Goal: Task Accomplishment & Management: Manage account settings

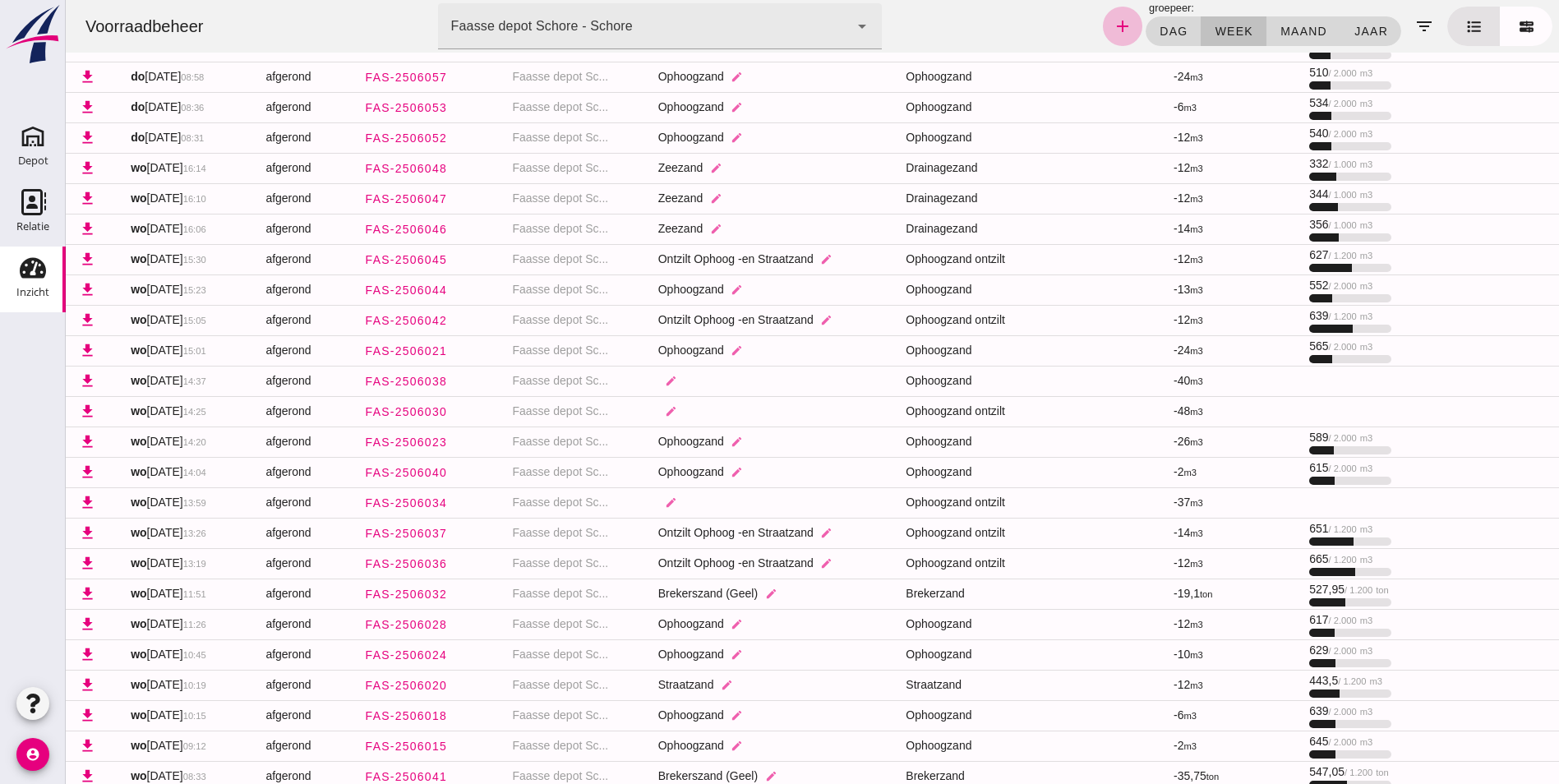
scroll to position [1291, 0]
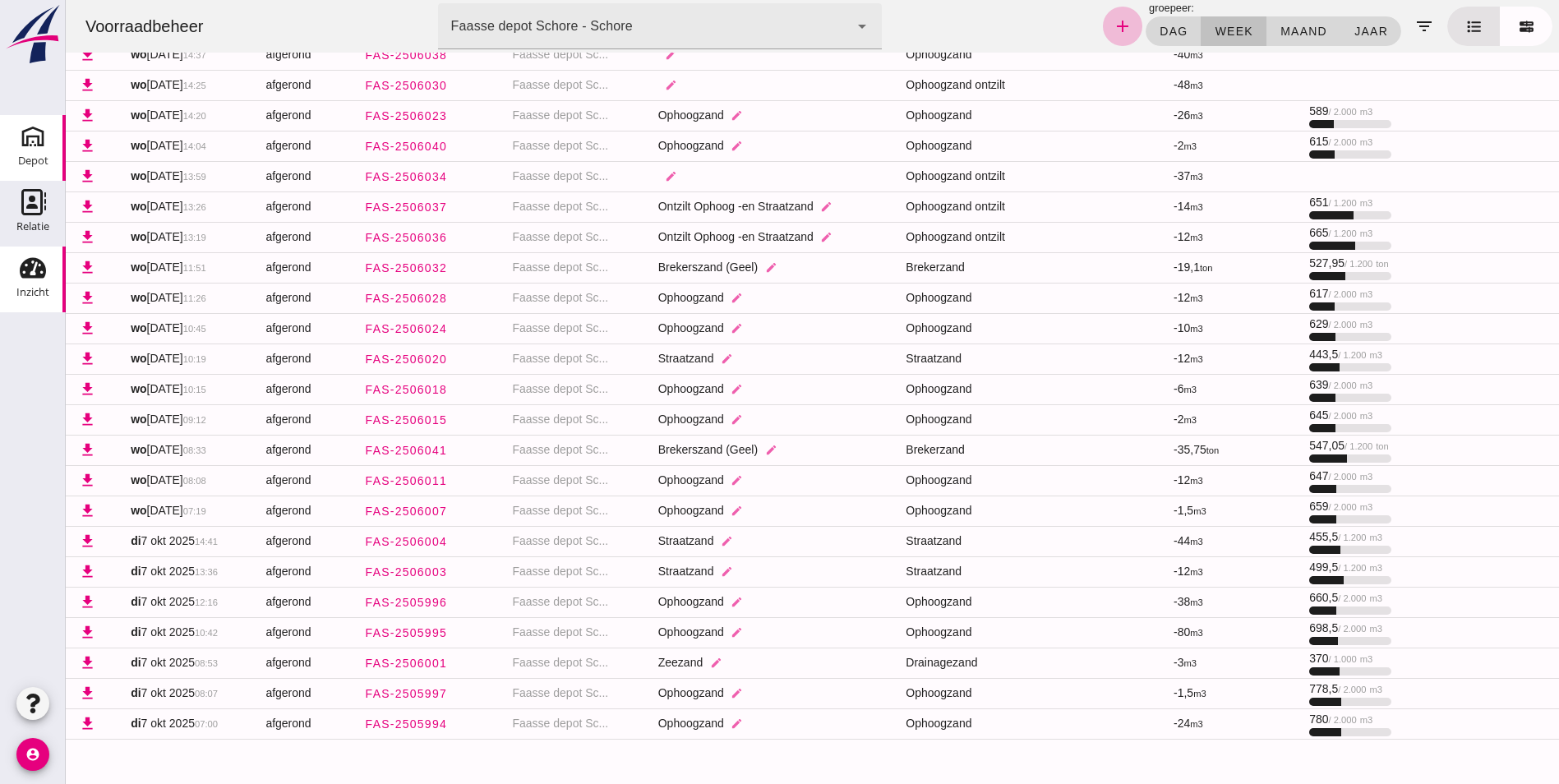
click at [36, 142] on icon "Depot" at bounding box center [32, 136] width 26 height 26
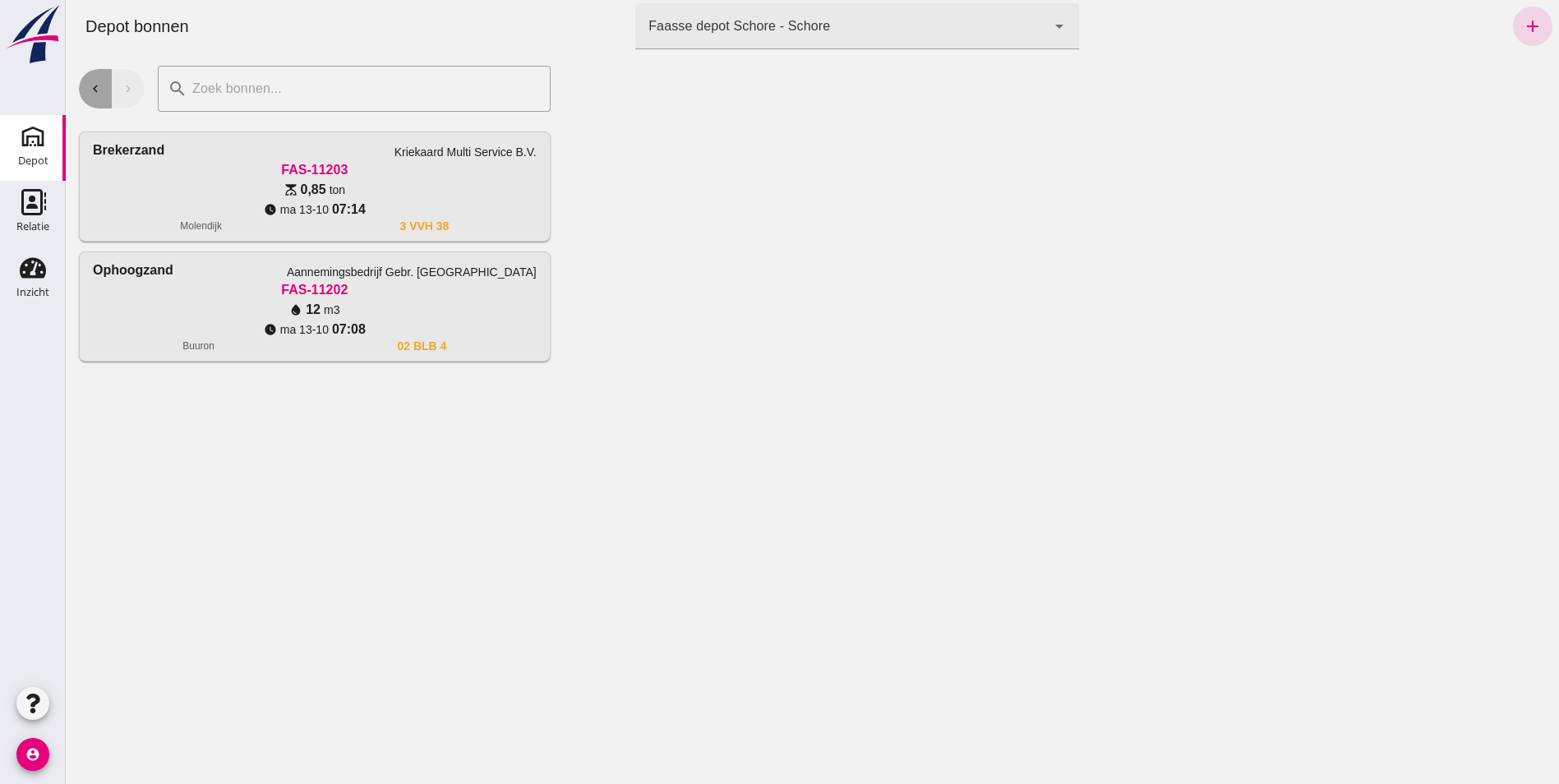
click at [90, 93] on icon "chevron_left" at bounding box center [96, 89] width 15 height 15
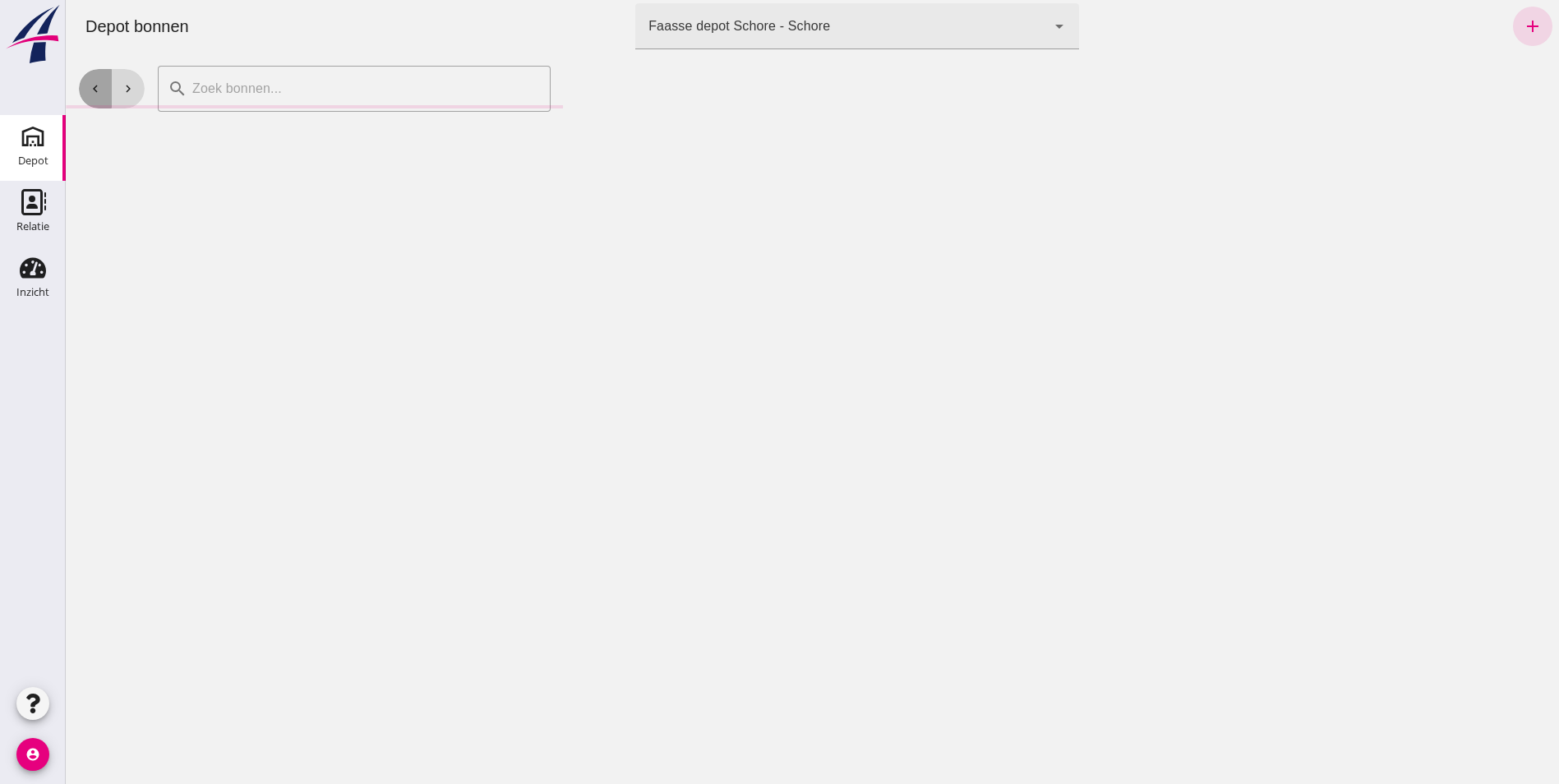
click at [90, 93] on icon "chevron_left" at bounding box center [96, 89] width 15 height 15
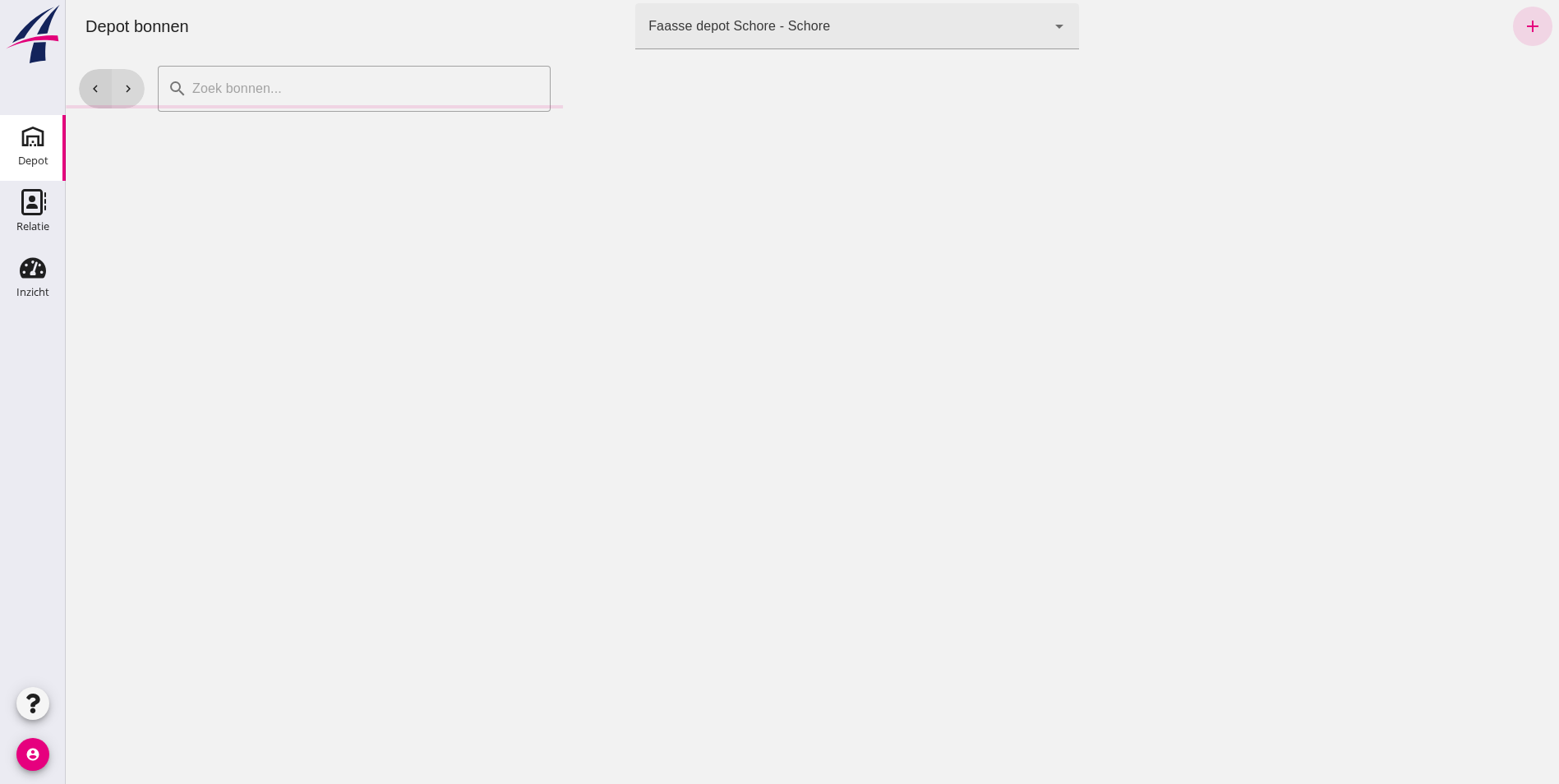
click at [90, 93] on icon "chevron_left" at bounding box center [96, 89] width 15 height 15
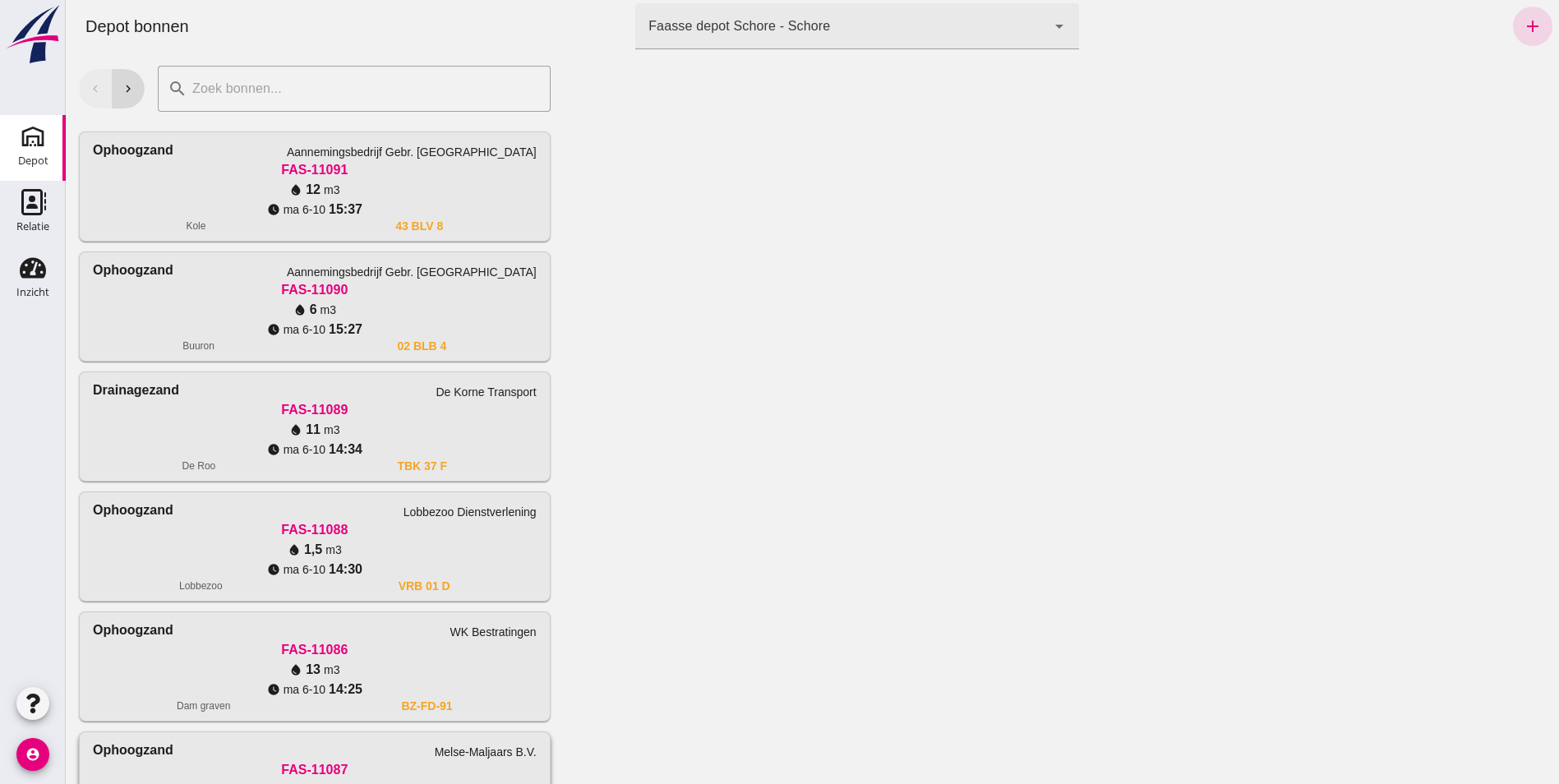
click at [122, 739] on div "Ophoogzand Melse-Maljaars B.V. FAS-11087 water_drop 40 m3 watch_later [DATE] 14…" at bounding box center [315, 786] width 470 height 109
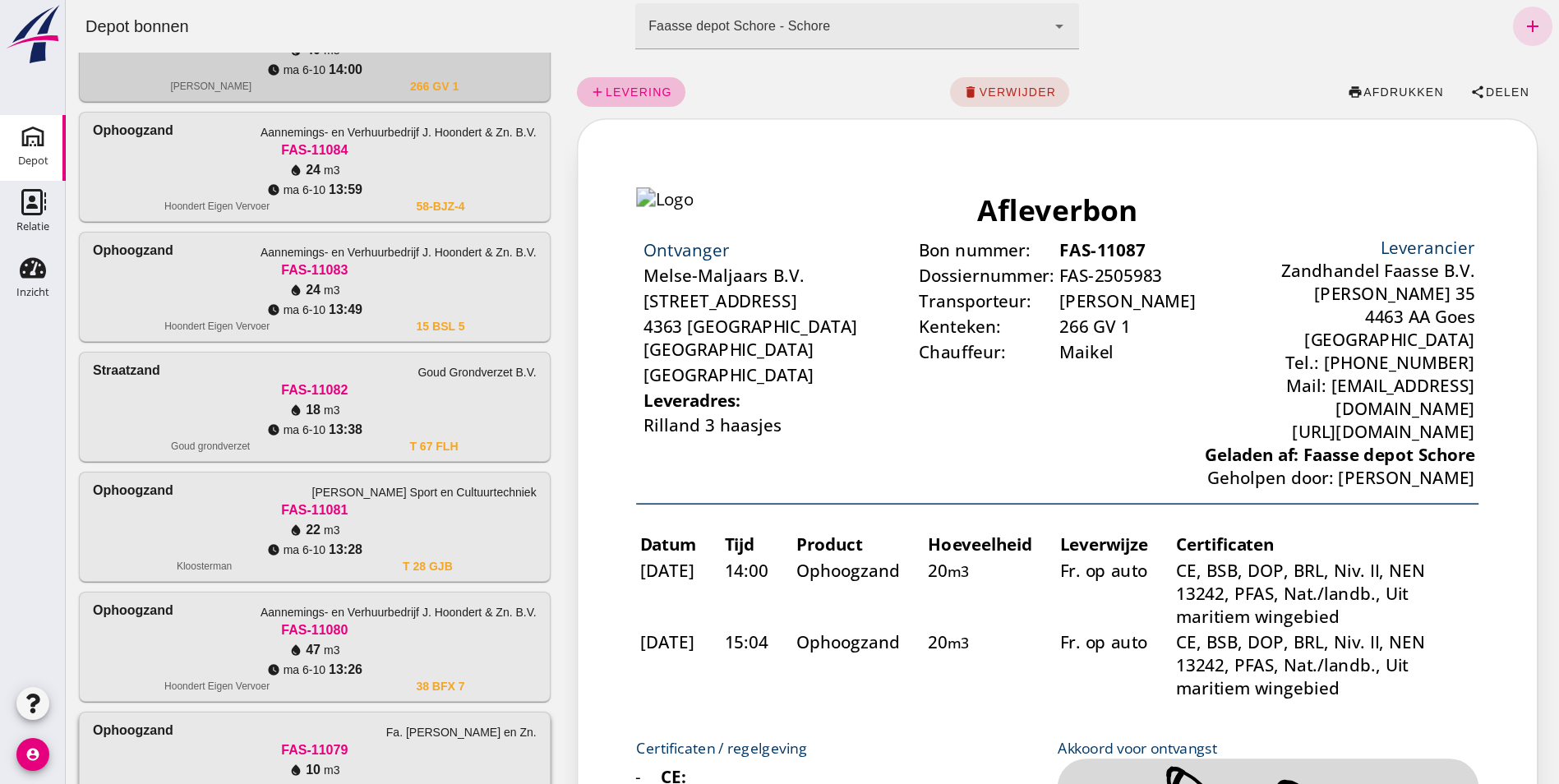
click at [125, 729] on div "Ophoogzand" at bounding box center [133, 730] width 81 height 19
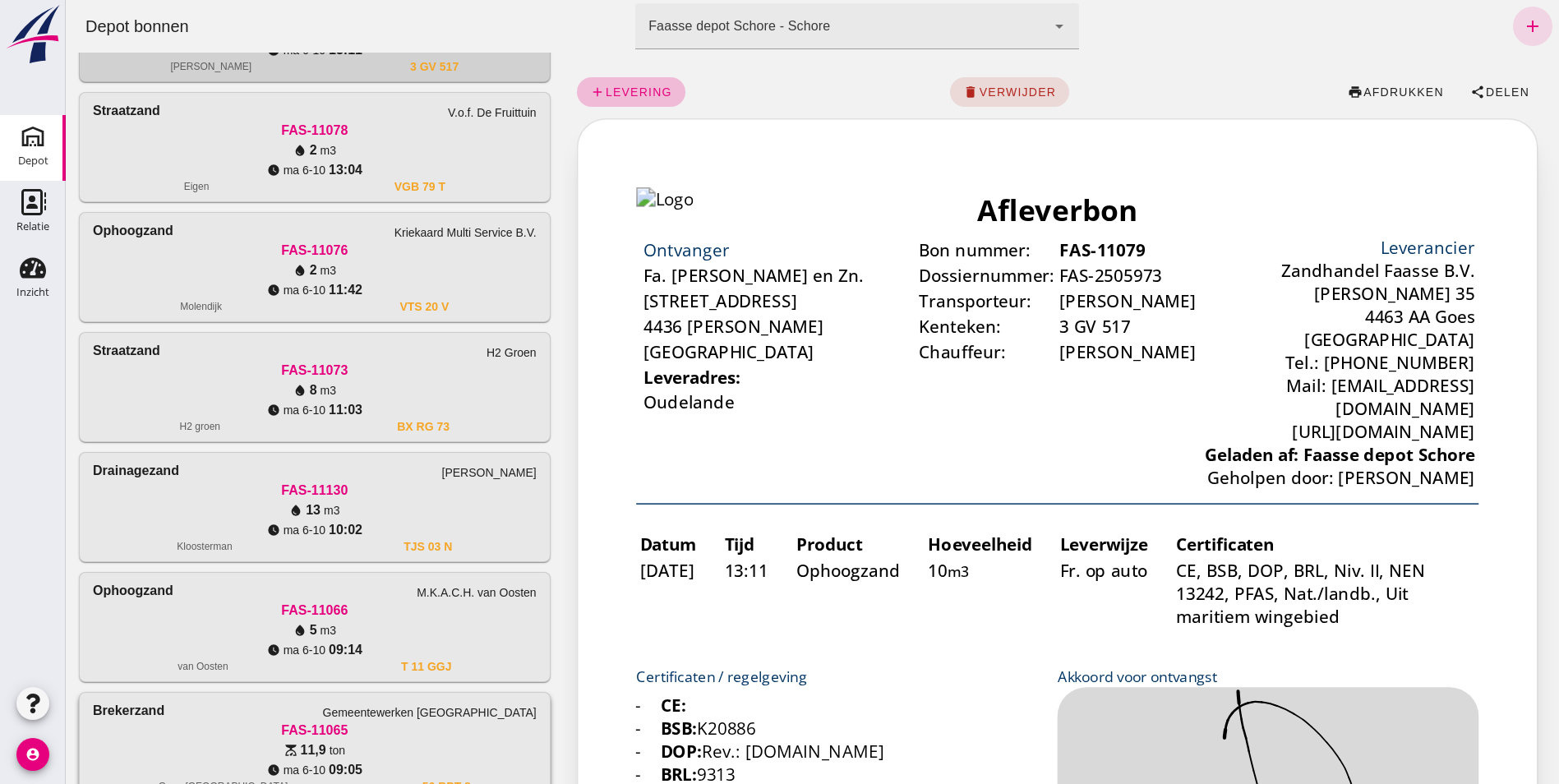
click at [125, 722] on div "FAS-11065" at bounding box center [315, 730] width 444 height 19
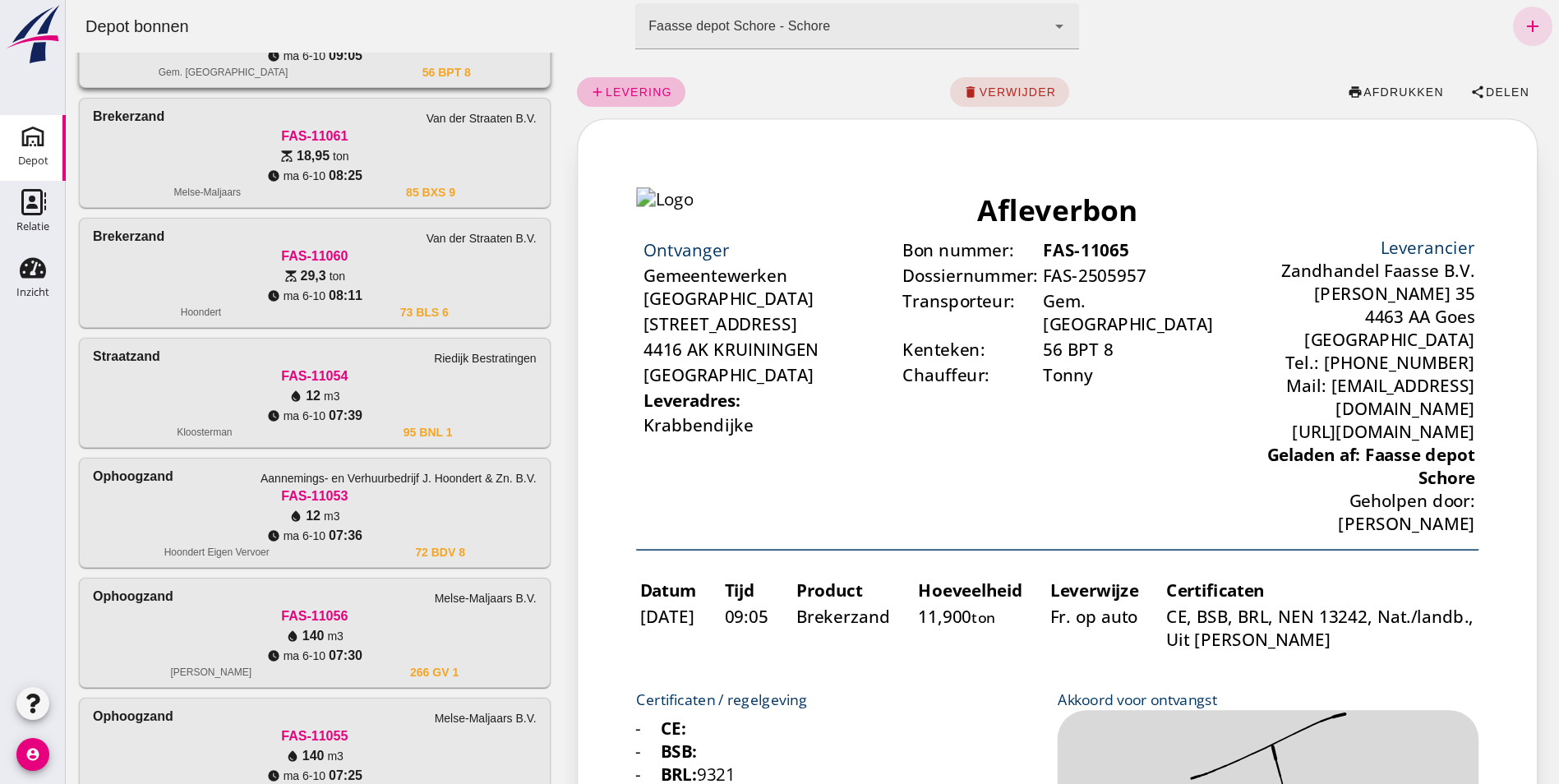
scroll to position [2283, 0]
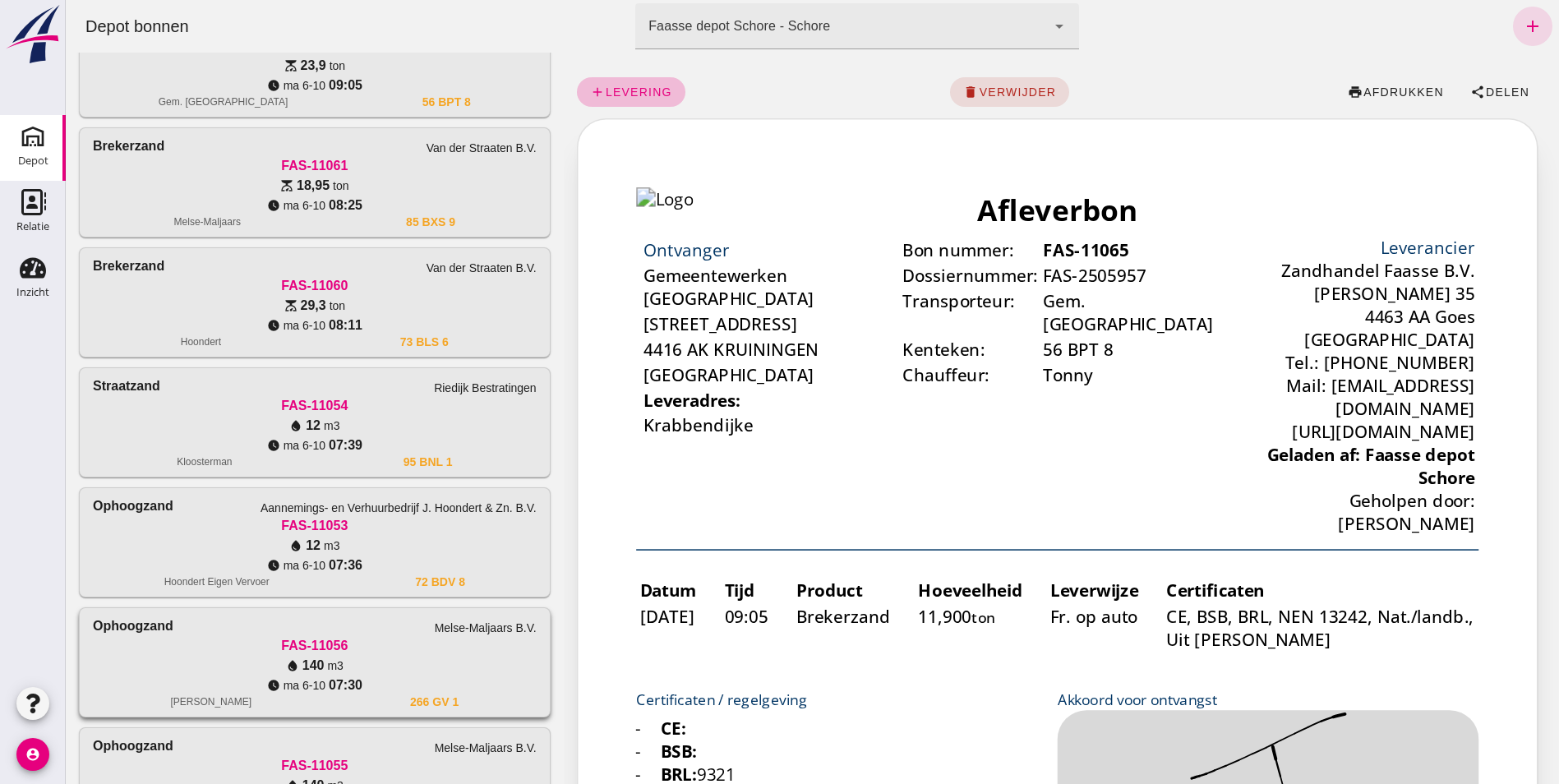
click at [157, 649] on div "FAS-11056" at bounding box center [315, 645] width 444 height 19
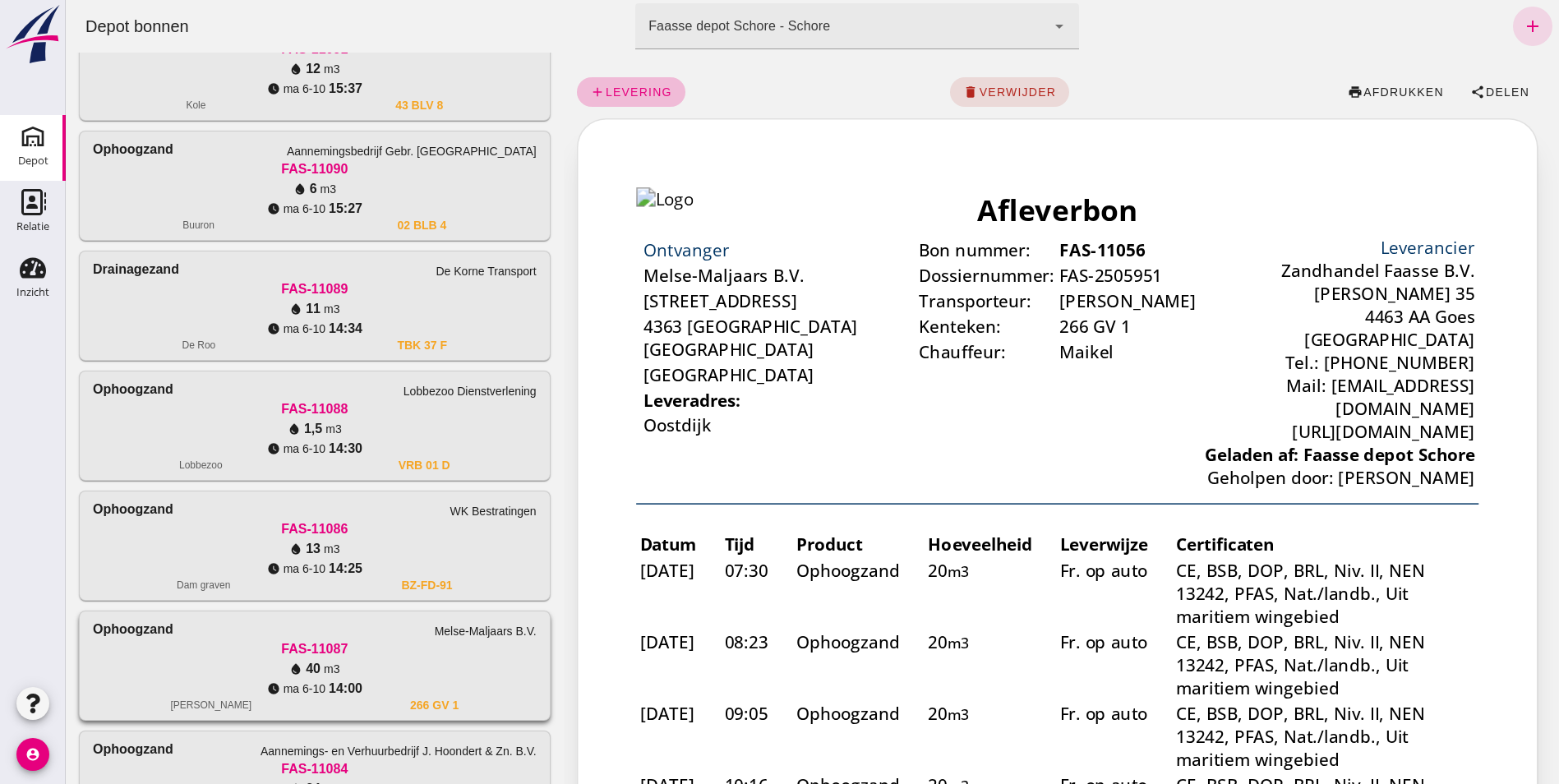
scroll to position [0, 0]
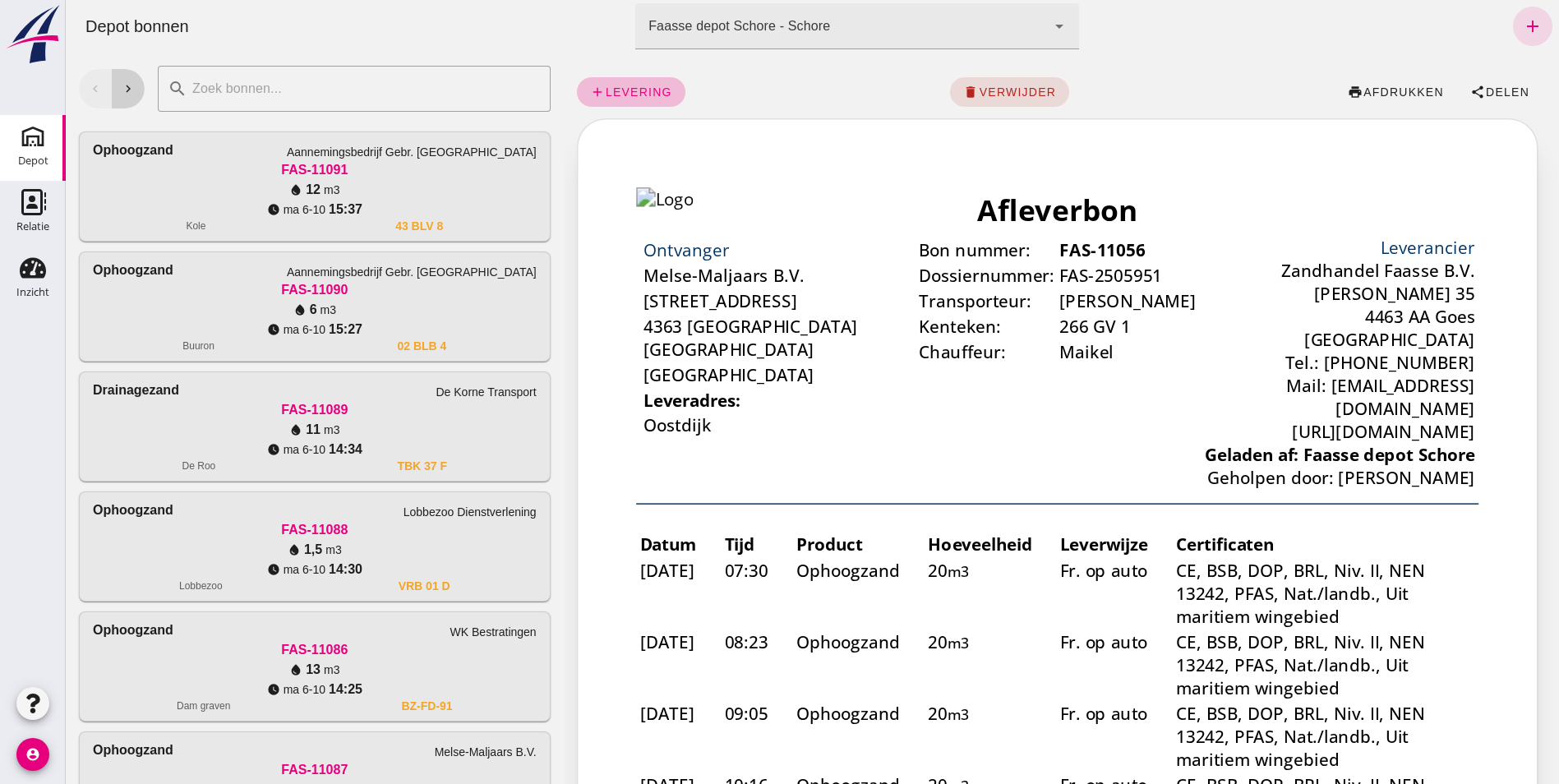
click at [133, 88] on icon "chevron_right" at bounding box center [128, 89] width 15 height 15
click at [30, 275] on use at bounding box center [32, 268] width 26 height 20
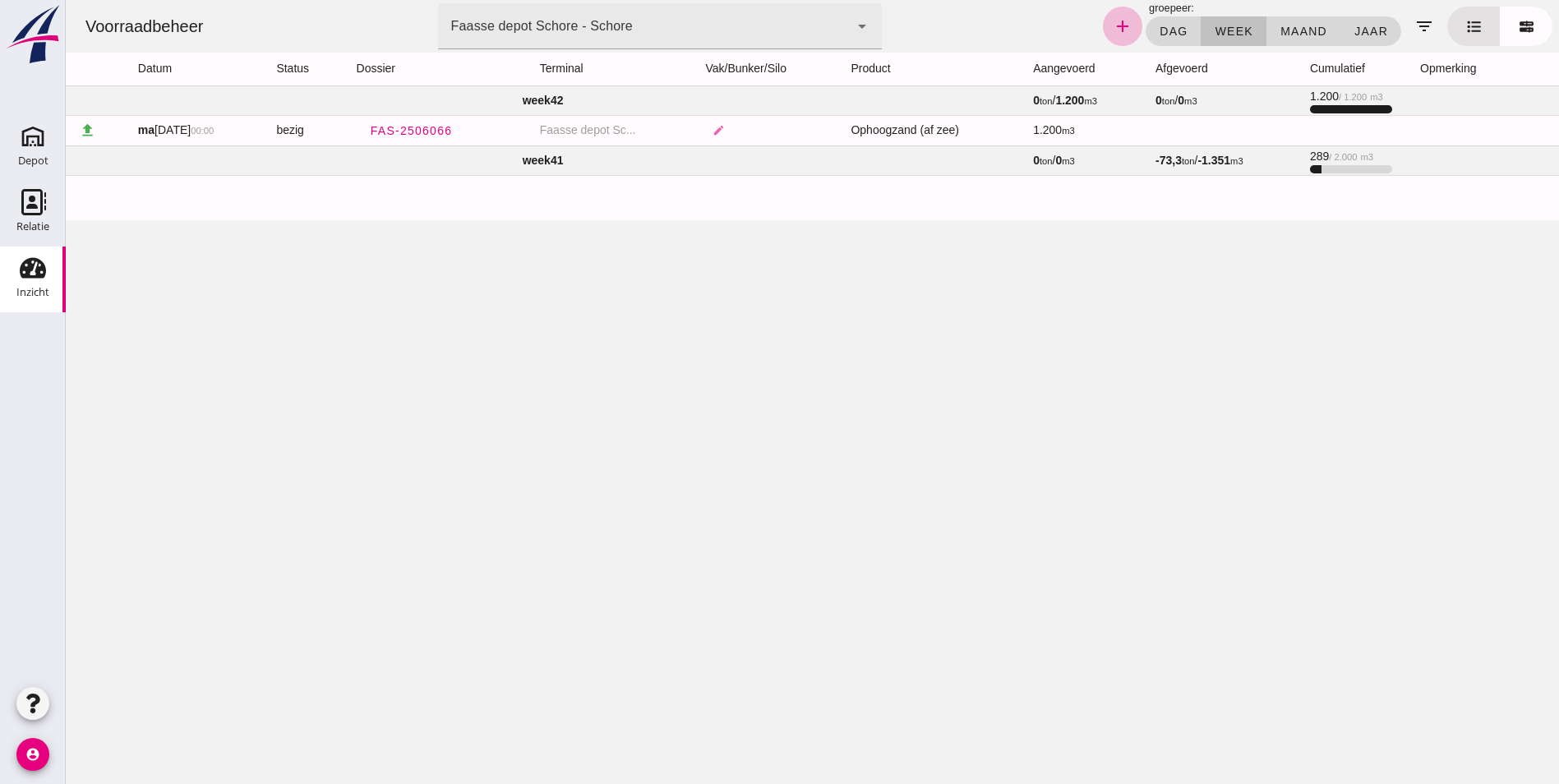
click at [541, 156] on td "week 41" at bounding box center [543, 161] width 954 height 30
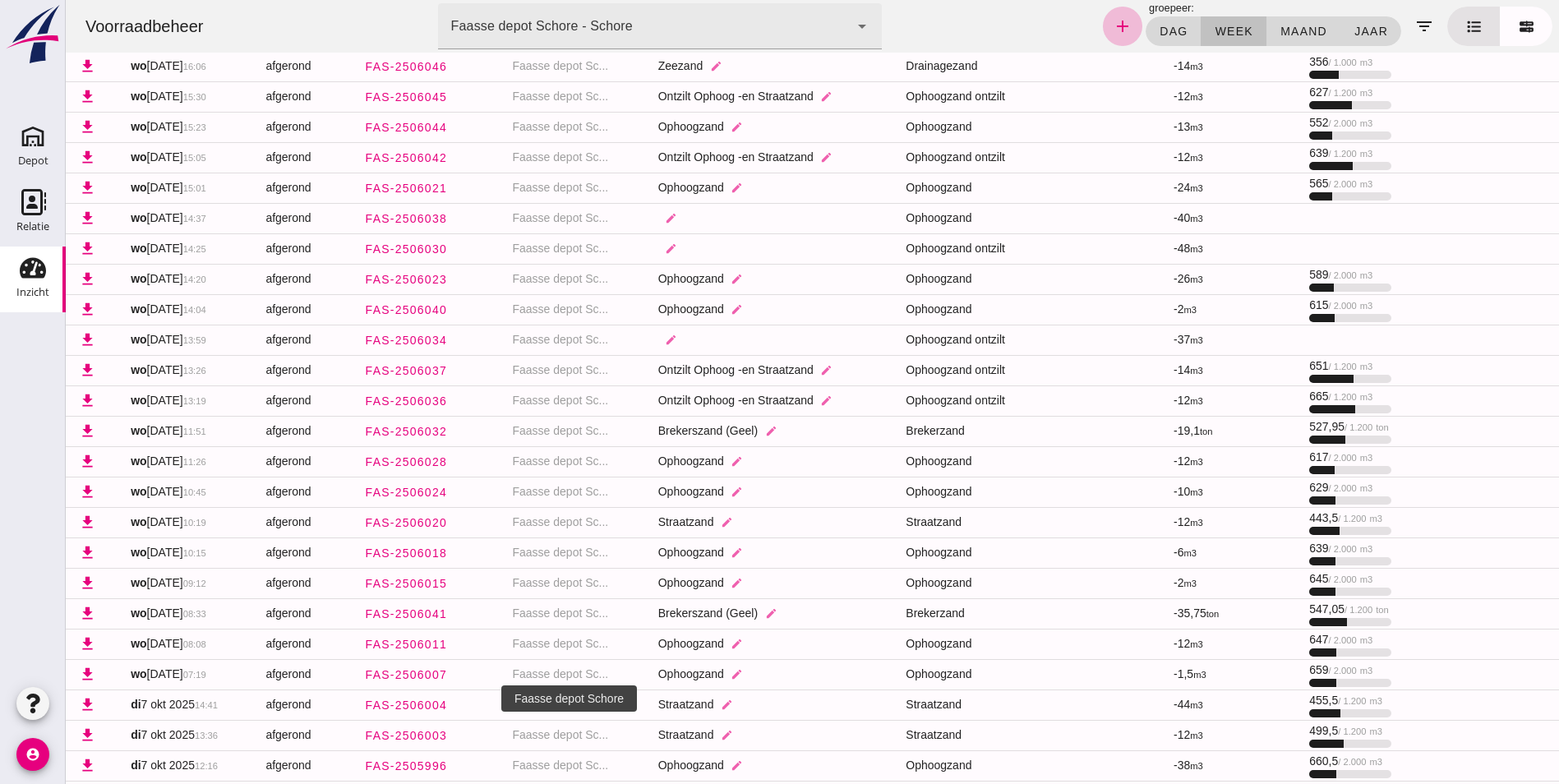
scroll to position [1126, 0]
click at [664, 223] on icon "edit" at bounding box center [670, 218] width 12 height 12
click at [774, 228] on icon "arrow_drop_down" at bounding box center [780, 228] width 19 height 19
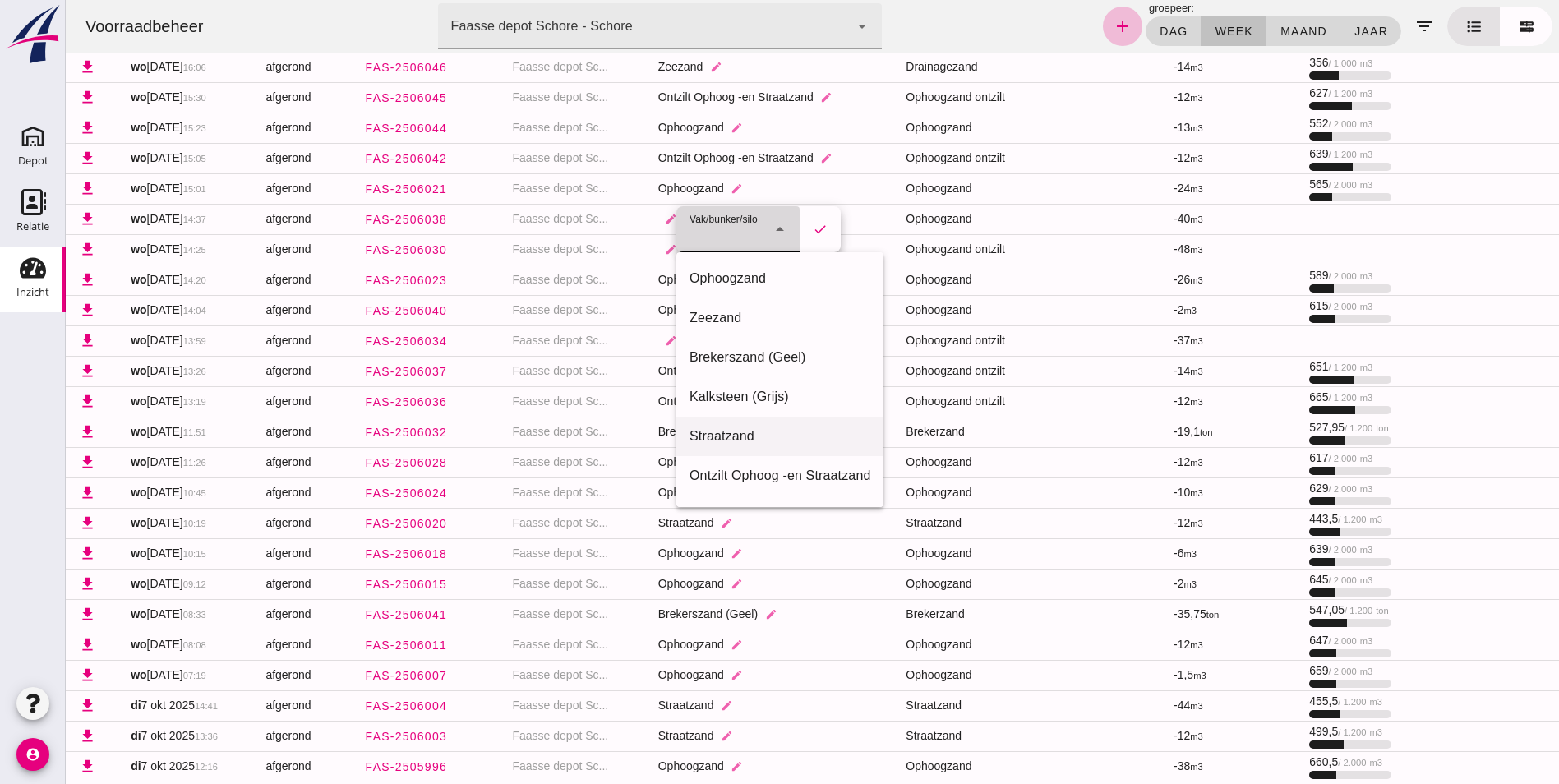
click at [716, 432] on div "Straatzand" at bounding box center [780, 436] width 181 height 19
type input "283"
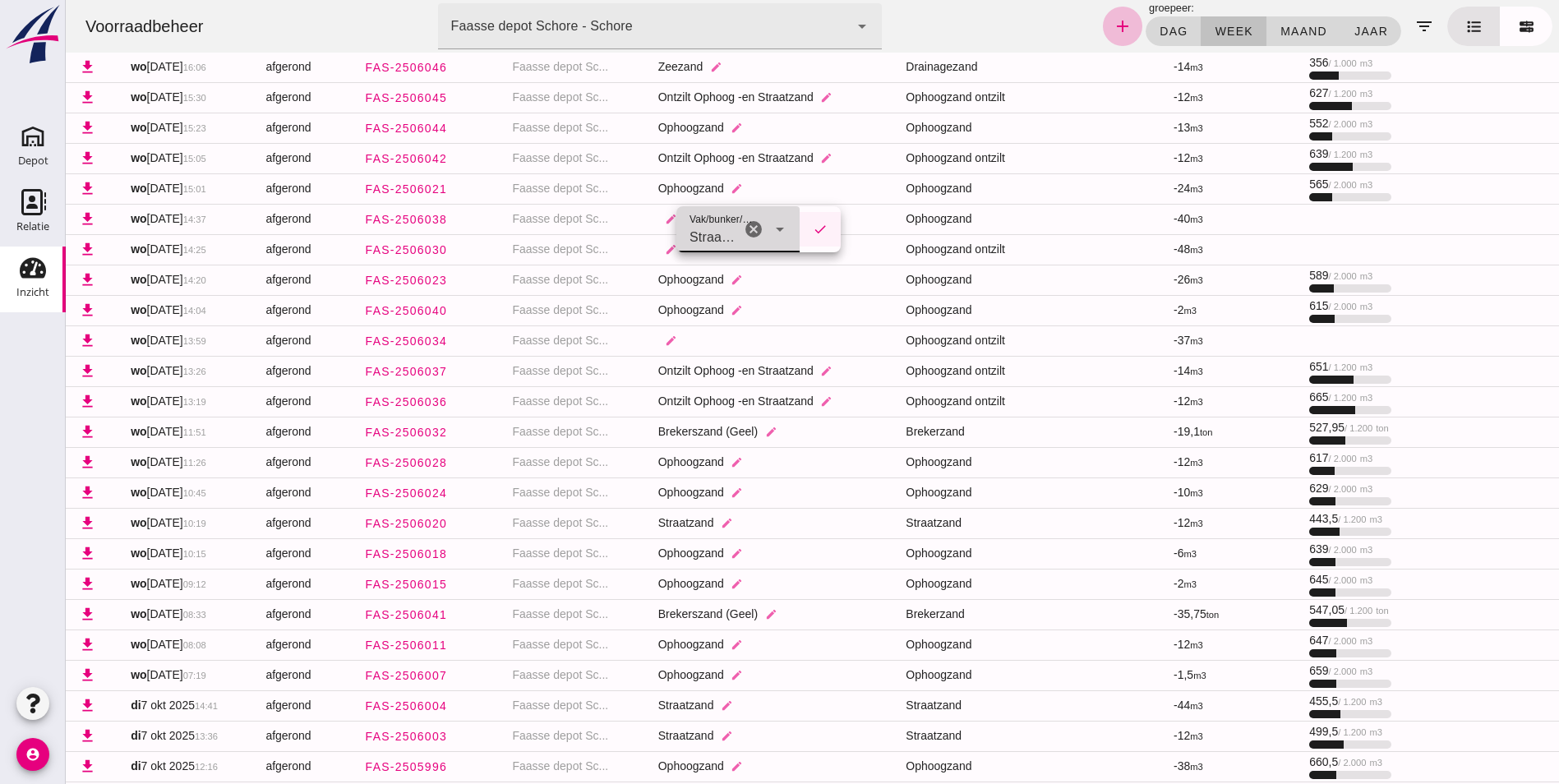
click at [818, 225] on icon "check" at bounding box center [820, 229] width 15 height 15
click at [664, 250] on icon "edit" at bounding box center [670, 249] width 12 height 12
click at [780, 259] on icon "arrow_drop_down" at bounding box center [780, 259] width 19 height 19
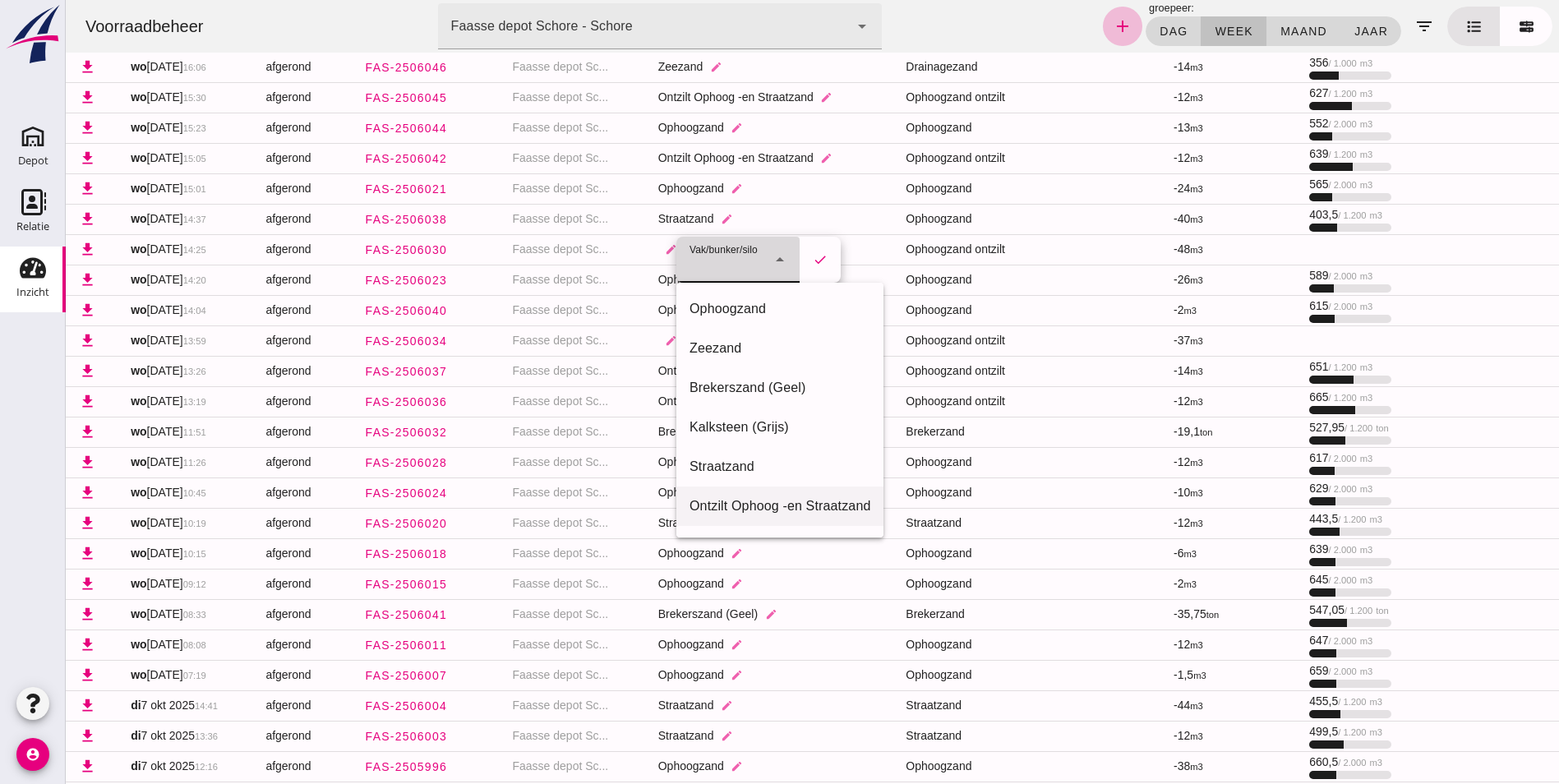
click at [743, 504] on div "Ontzilt Ophoog -en Straatzand" at bounding box center [780, 506] width 181 height 19
type input "284"
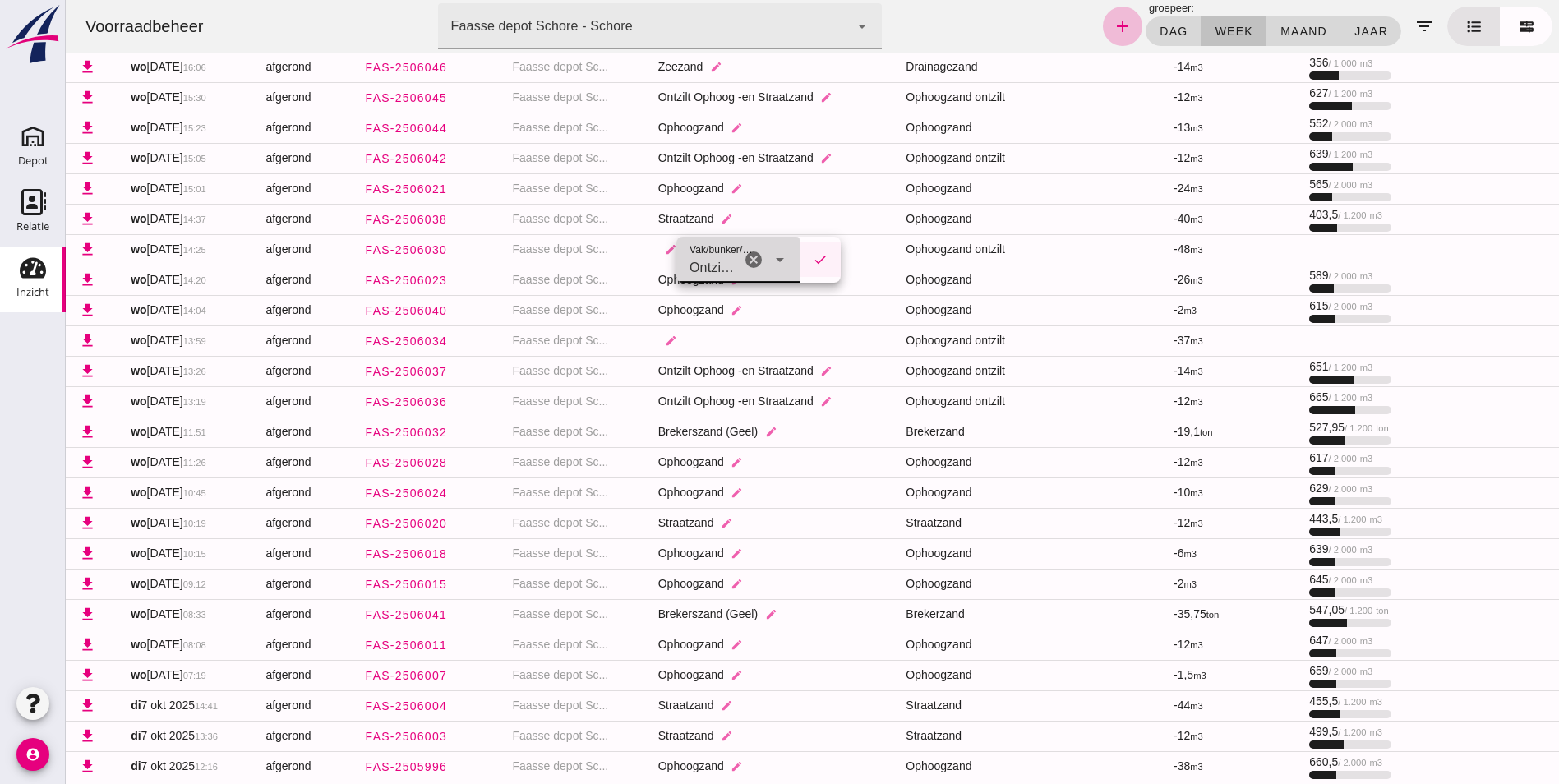
click at [820, 255] on icon "check" at bounding box center [820, 260] width 15 height 15
click at [666, 341] on icon "edit" at bounding box center [670, 340] width 12 height 12
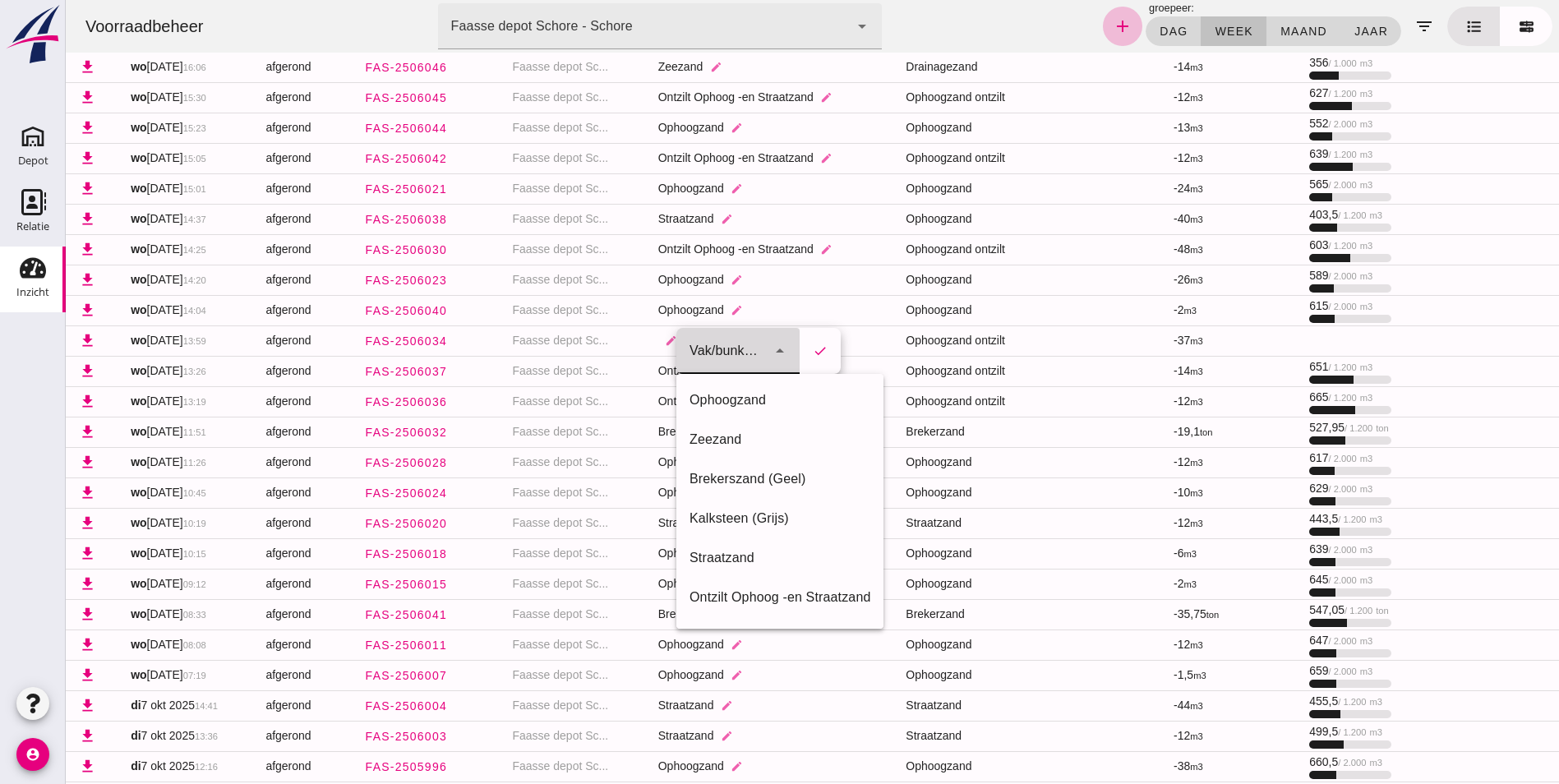
click at [782, 345] on icon "arrow_drop_down" at bounding box center [780, 351] width 19 height 19
drag, startPoint x: 728, startPoint y: 591, endPoint x: 741, endPoint y: 572, distance: 23.0
click at [728, 590] on div "Ontzilt Ophoog -en Straatzand" at bounding box center [780, 597] width 181 height 19
type input "284"
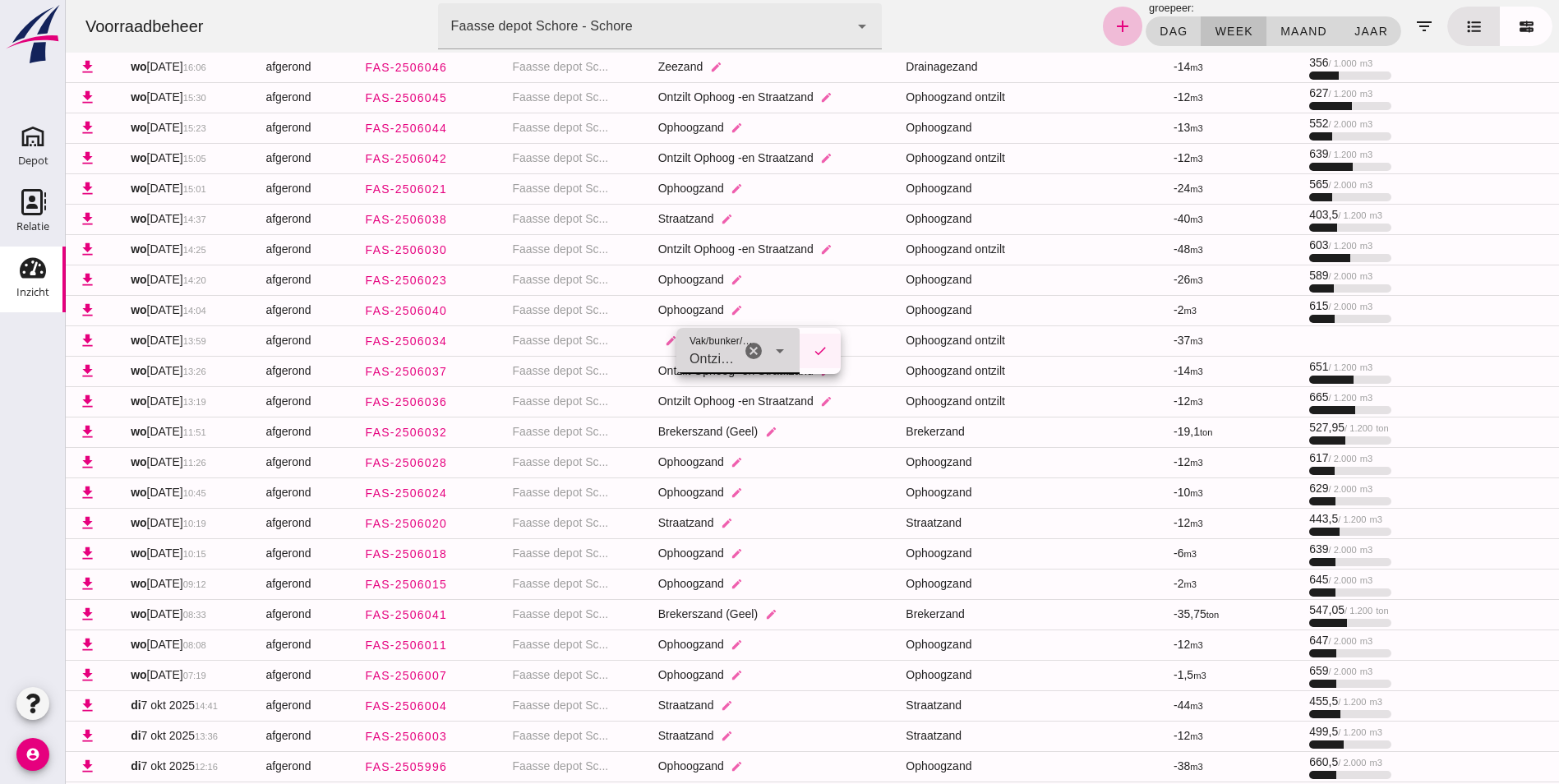
click at [828, 343] on button "check" at bounding box center [820, 351] width 41 height 34
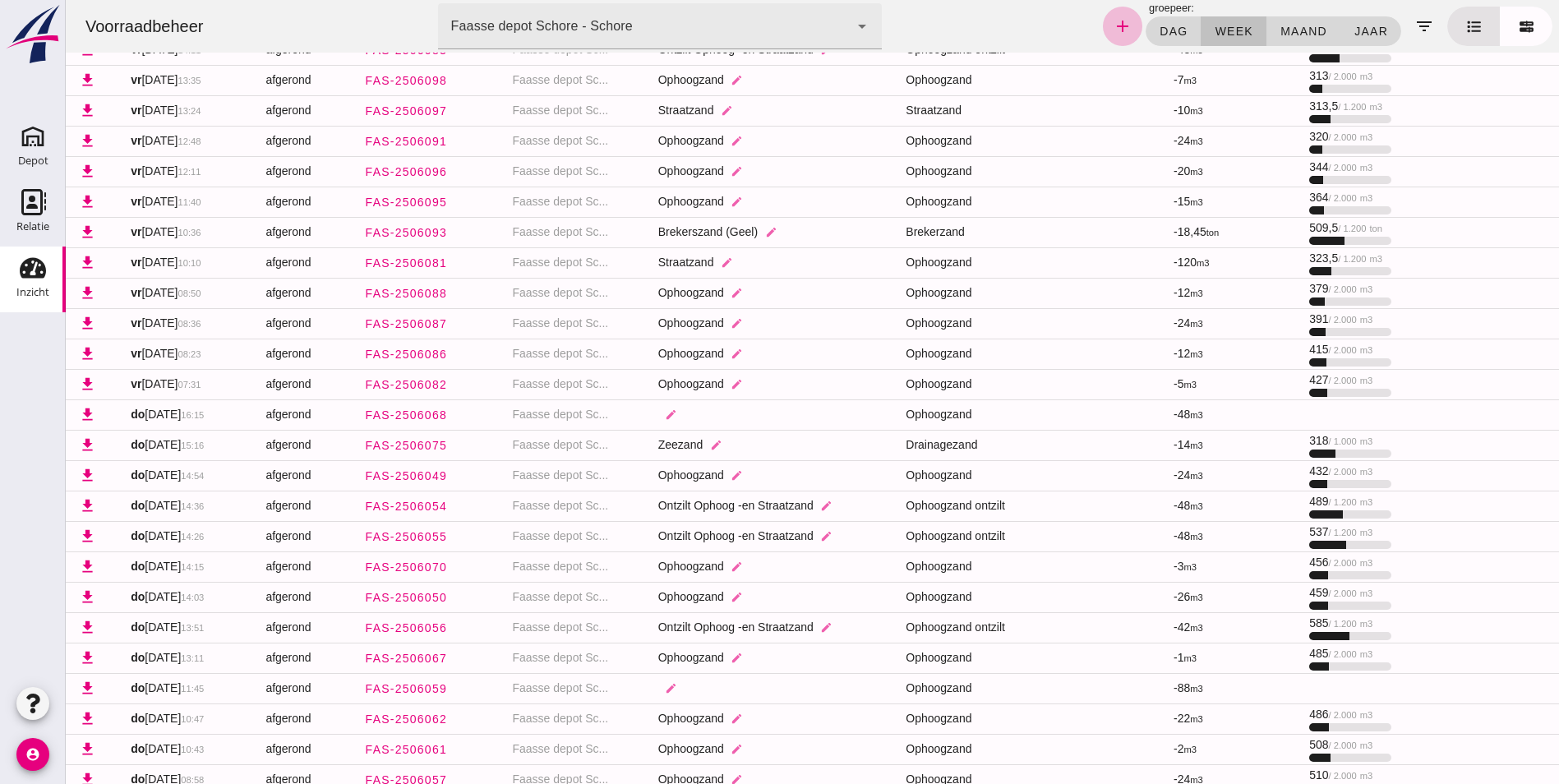
scroll to position [0, 0]
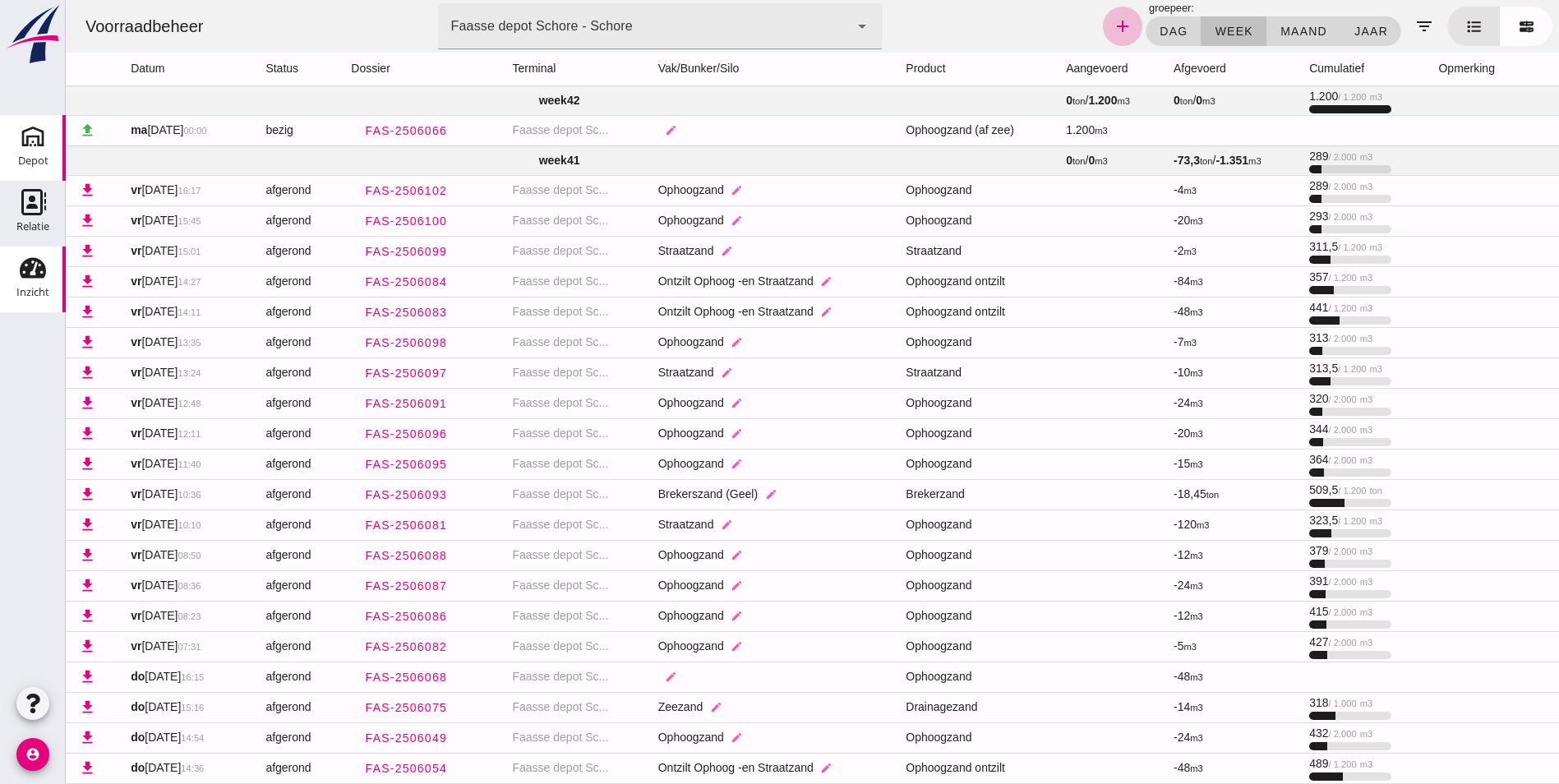
click at [31, 131] on icon "Depot" at bounding box center [32, 136] width 26 height 26
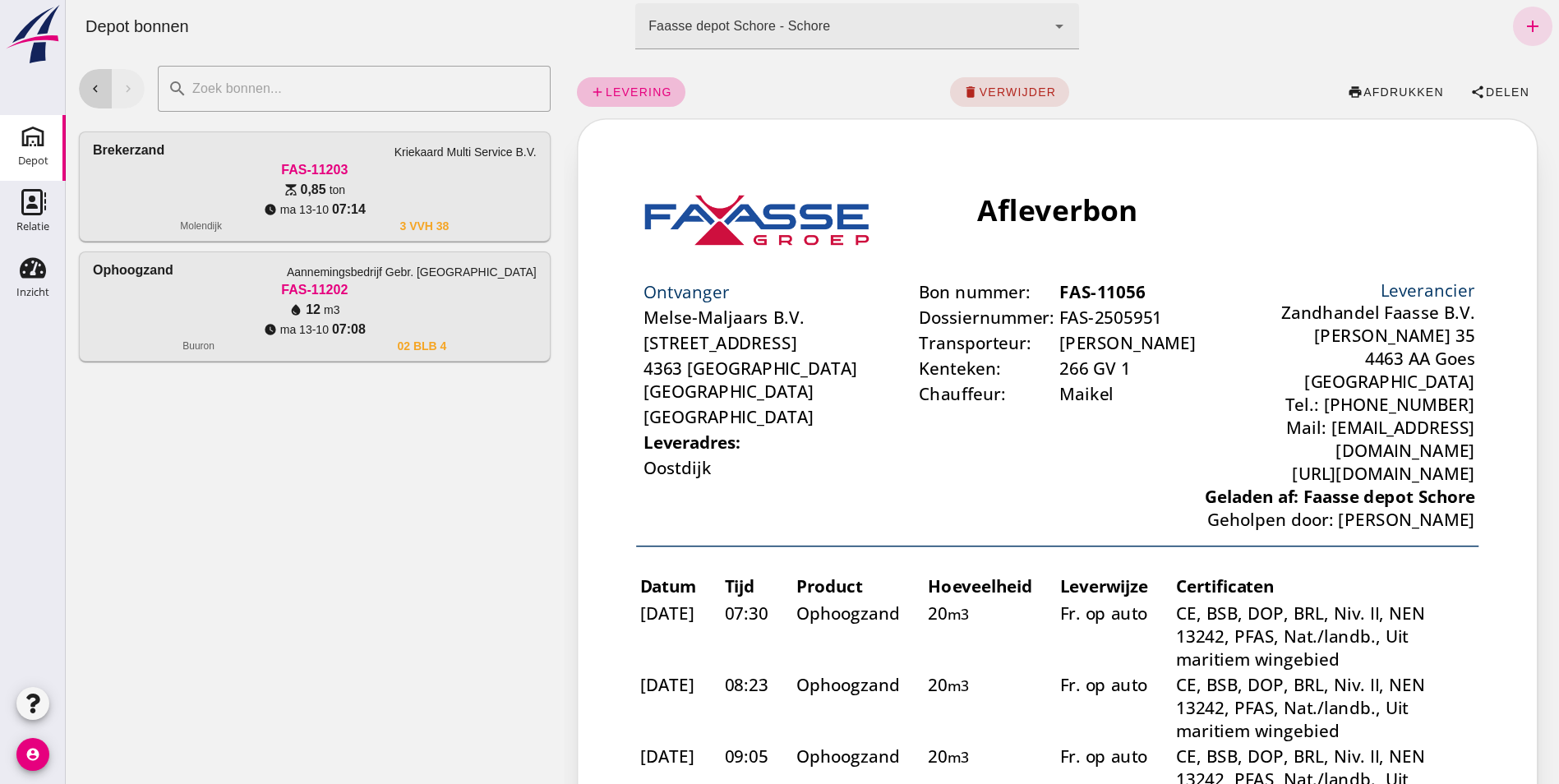
click at [97, 93] on icon "chevron_left" at bounding box center [96, 89] width 15 height 15
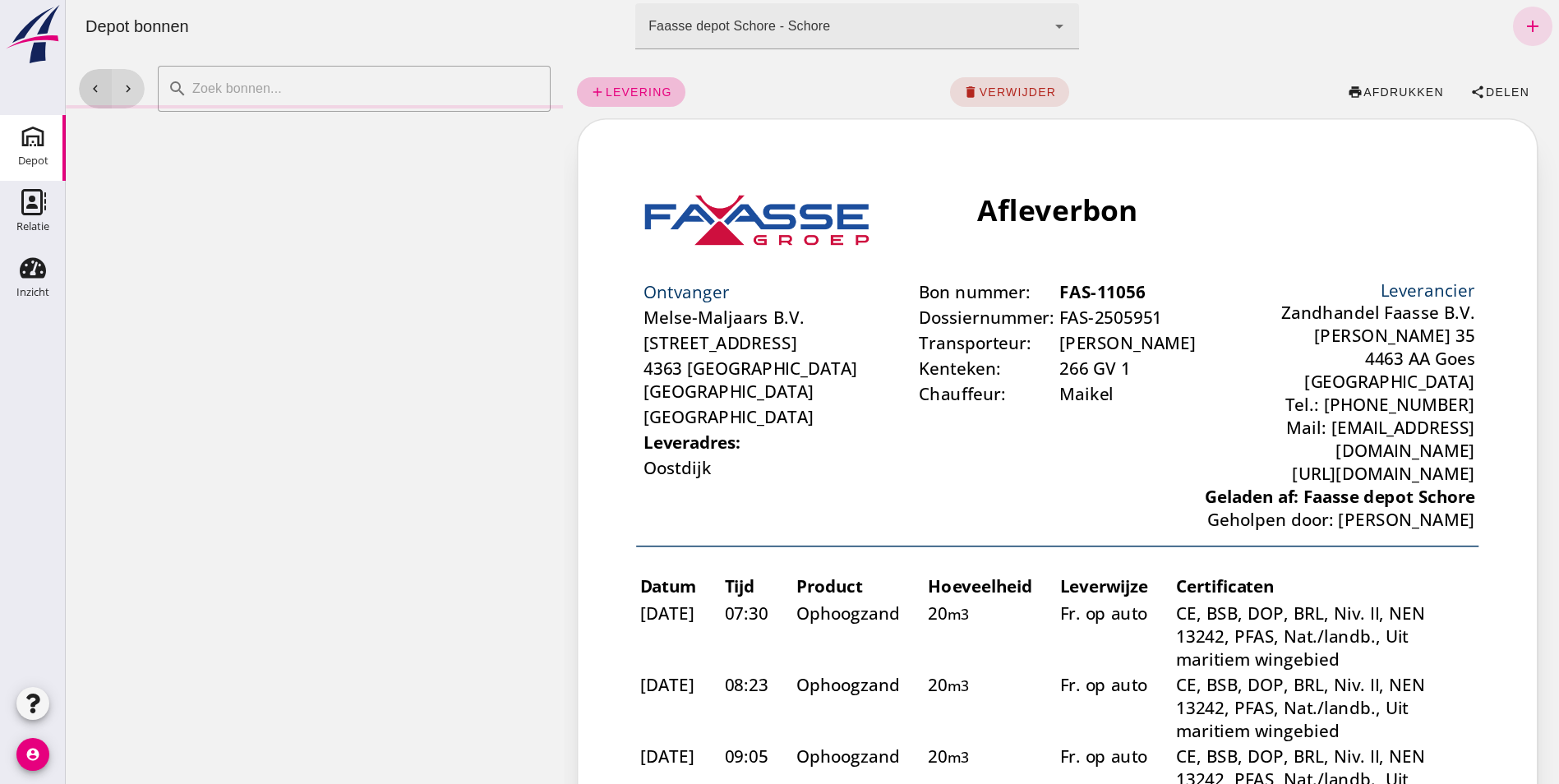
click at [97, 93] on icon "chevron_left" at bounding box center [96, 89] width 15 height 15
click at [97, 91] on icon "chevron_left" at bounding box center [96, 89] width 15 height 15
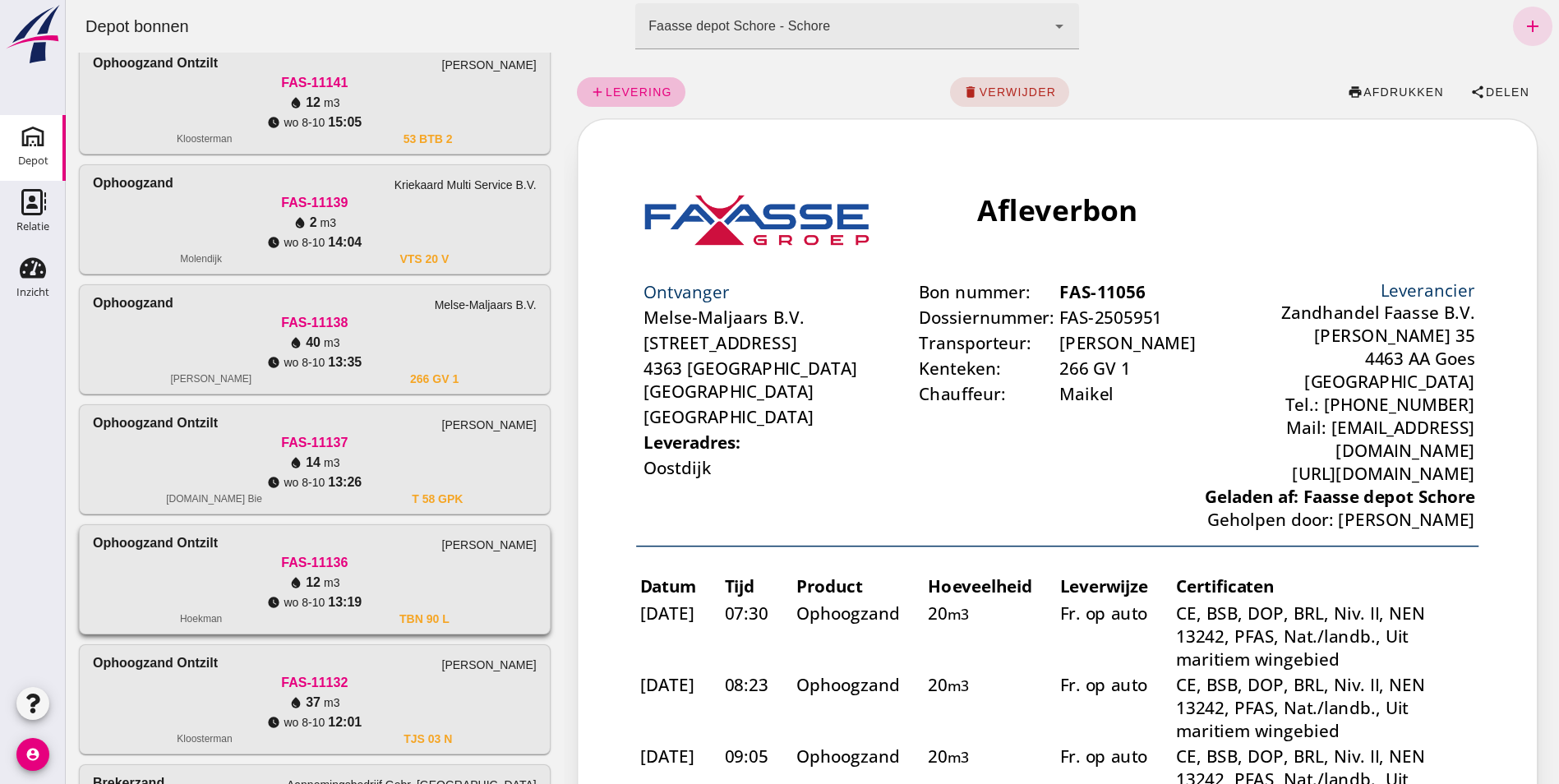
scroll to position [657, 0]
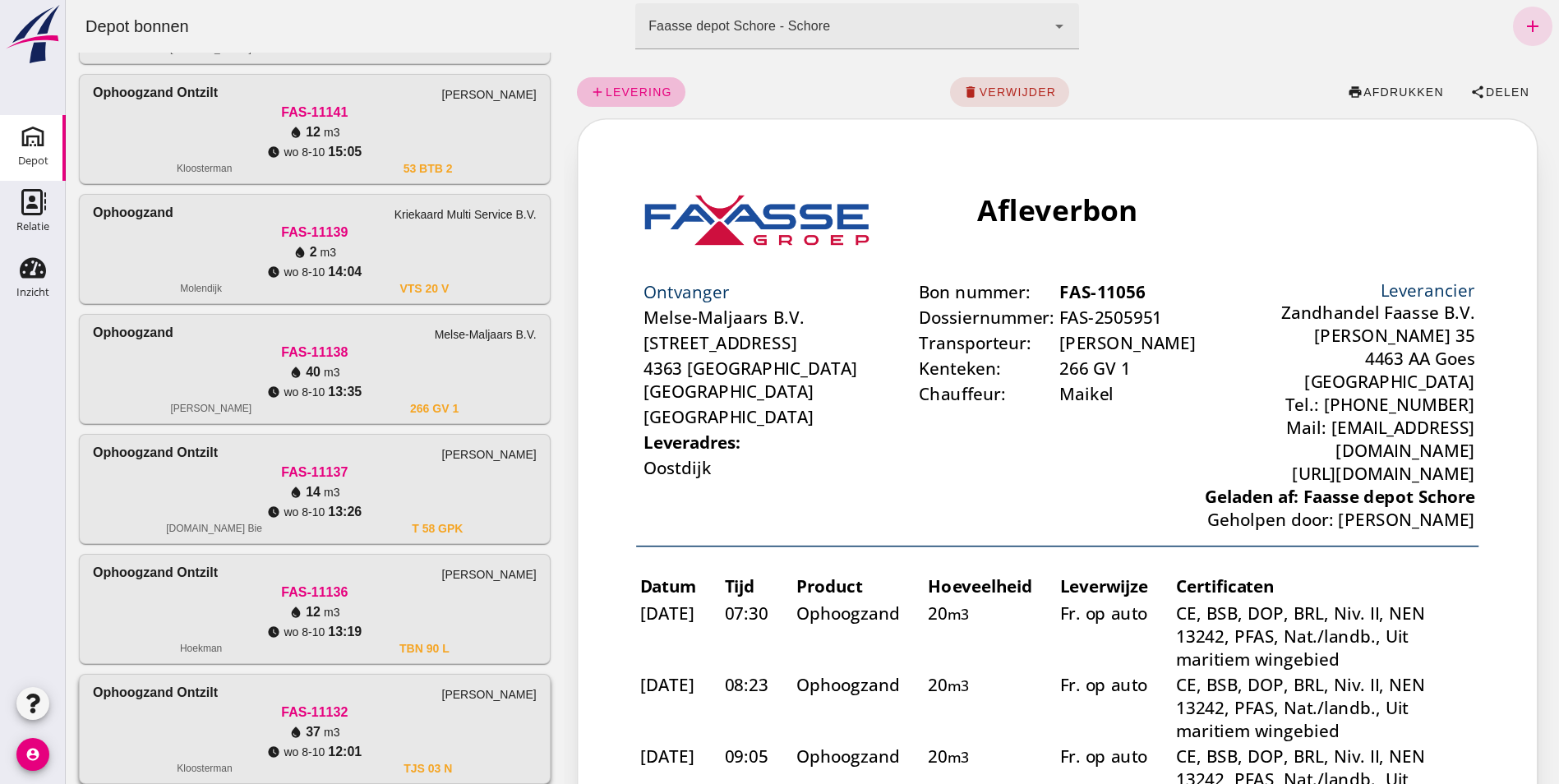
click at [284, 697] on div "Ophoogzand ontzilt [PERSON_NAME]" at bounding box center [315, 692] width 444 height 19
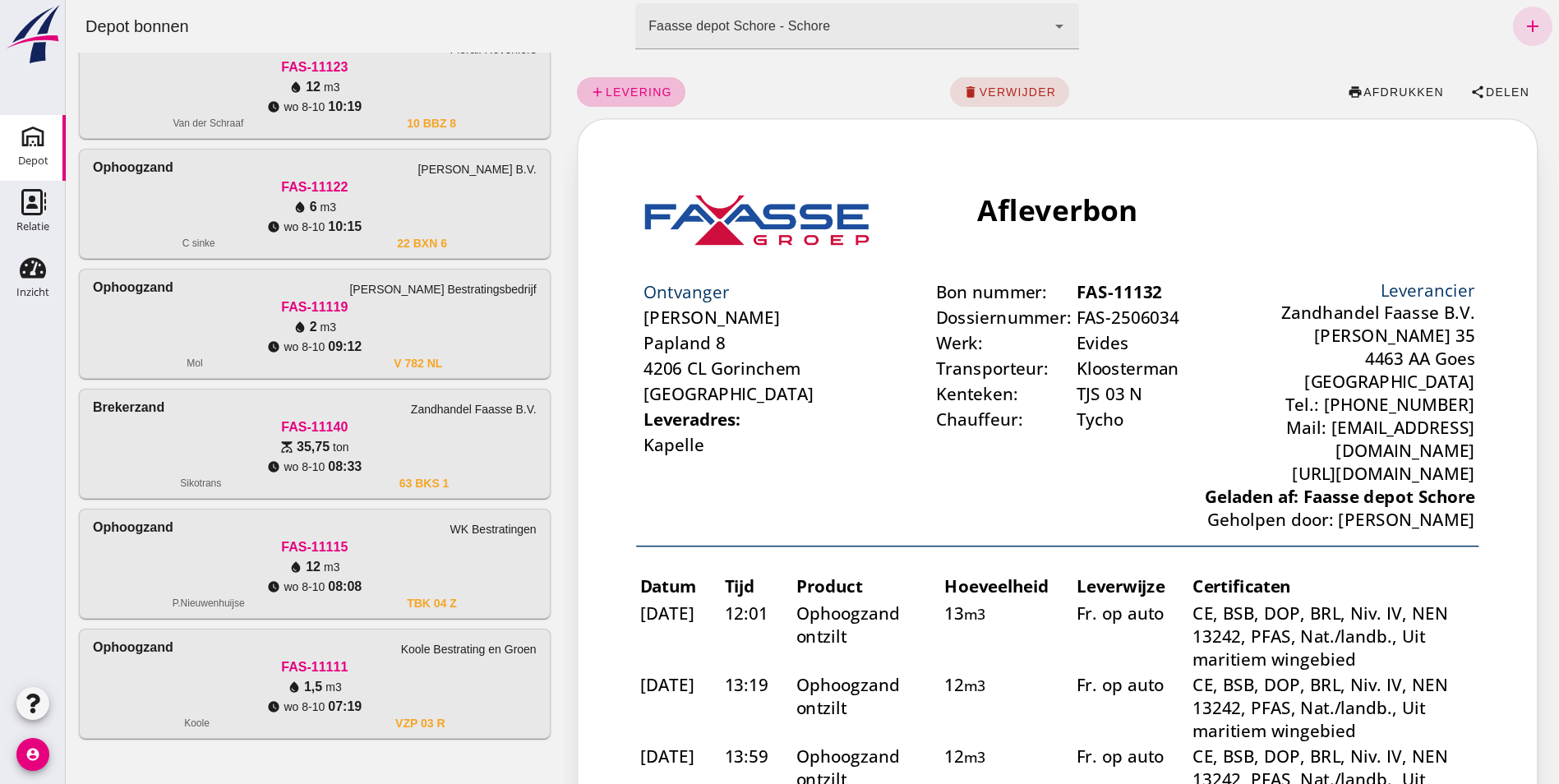
scroll to position [2143, 0]
click at [238, 92] on div "water_drop 12 m3" at bounding box center [315, 84] width 444 height 19
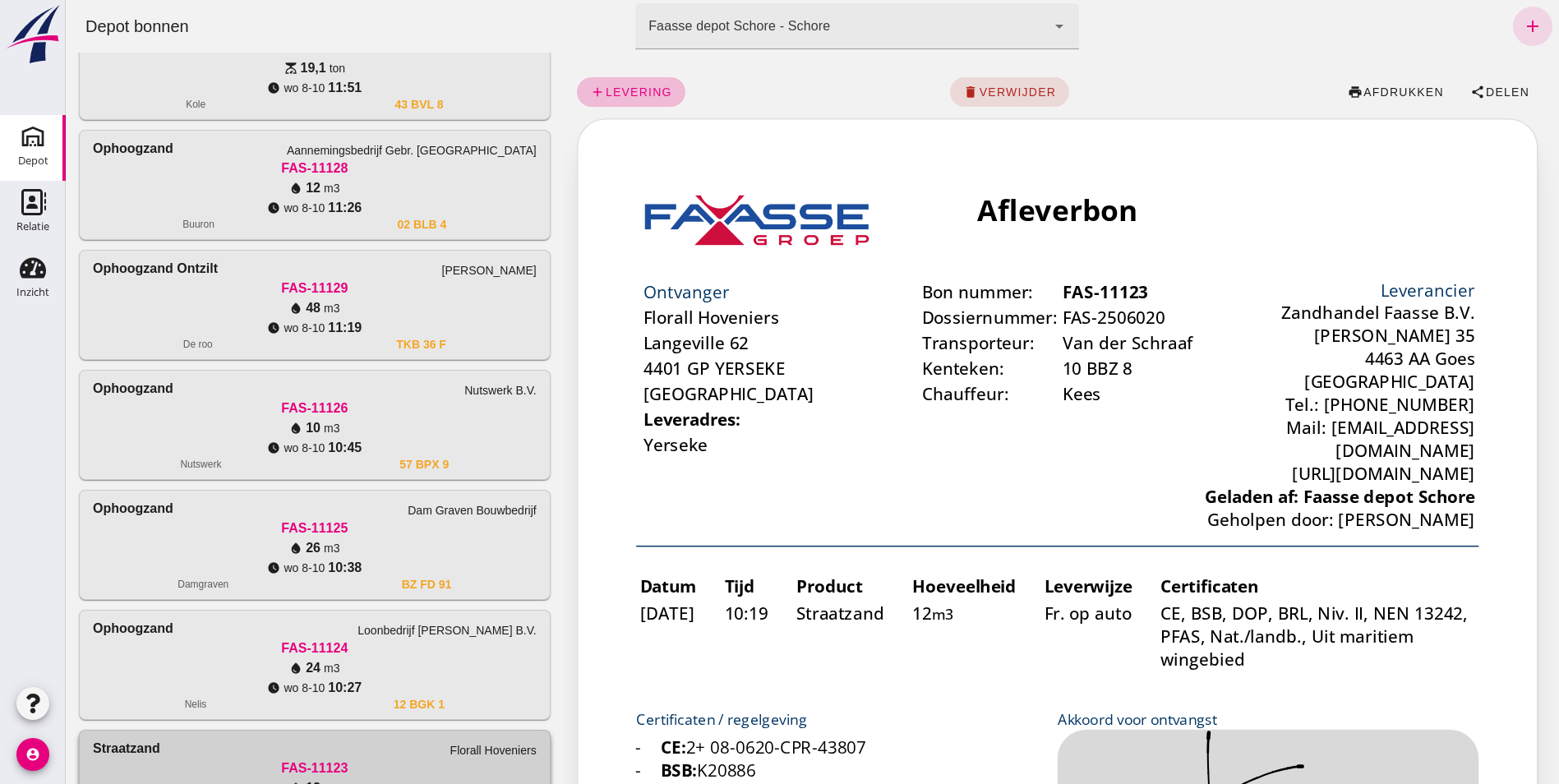
scroll to position [1404, 0]
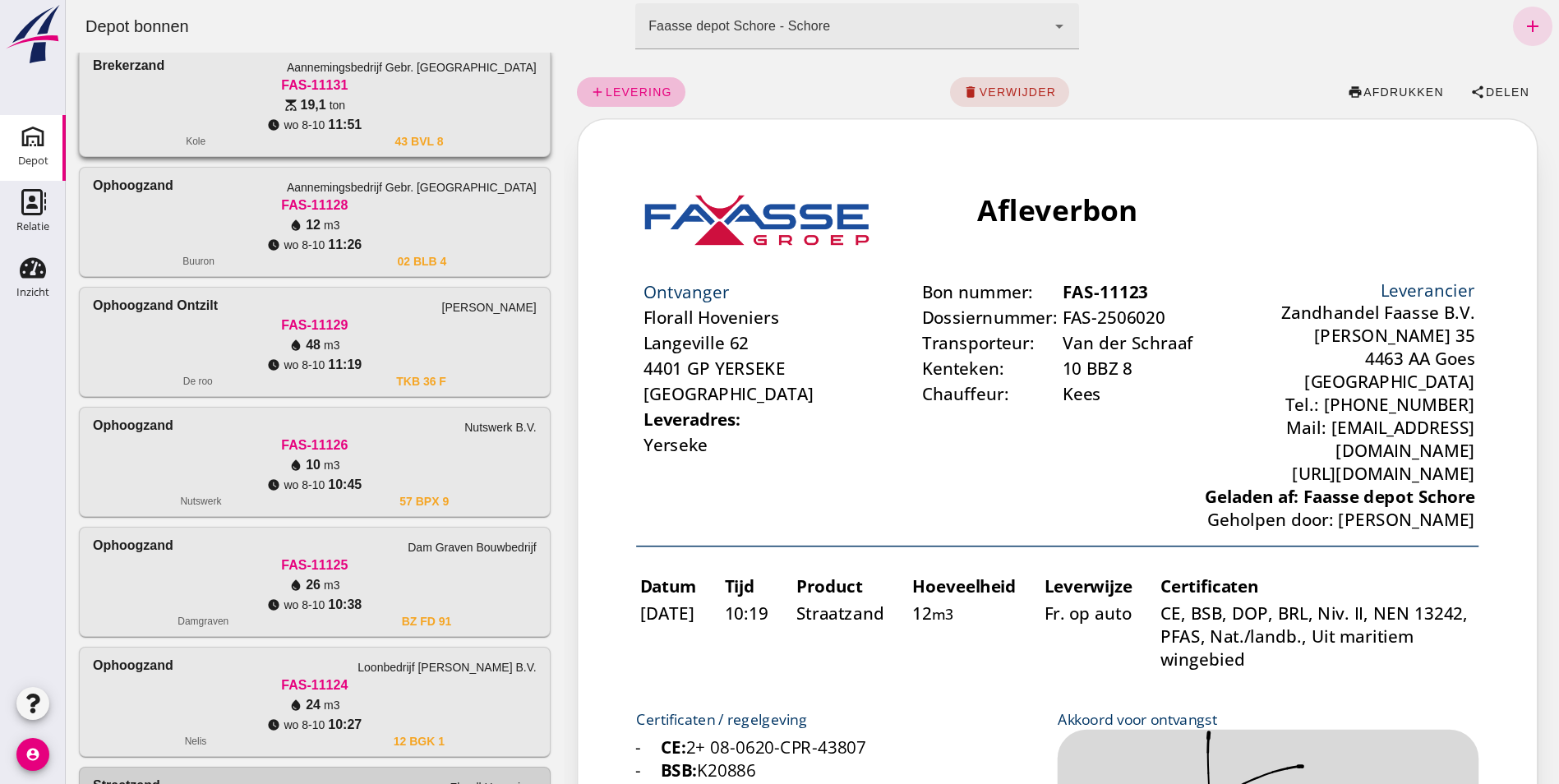
click at [363, 113] on div "scale 19,1 ton" at bounding box center [315, 105] width 444 height 19
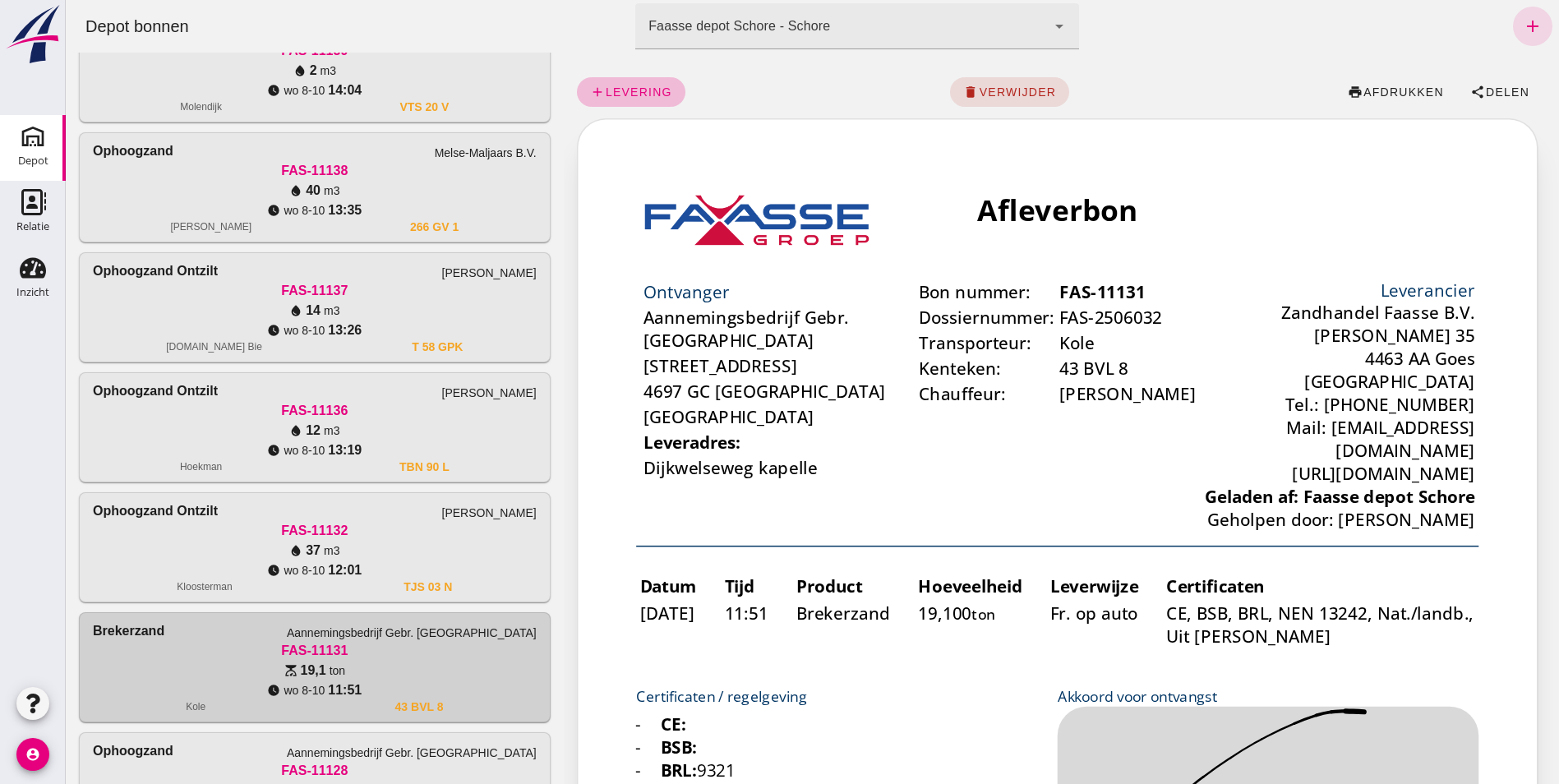
scroll to position [0, 0]
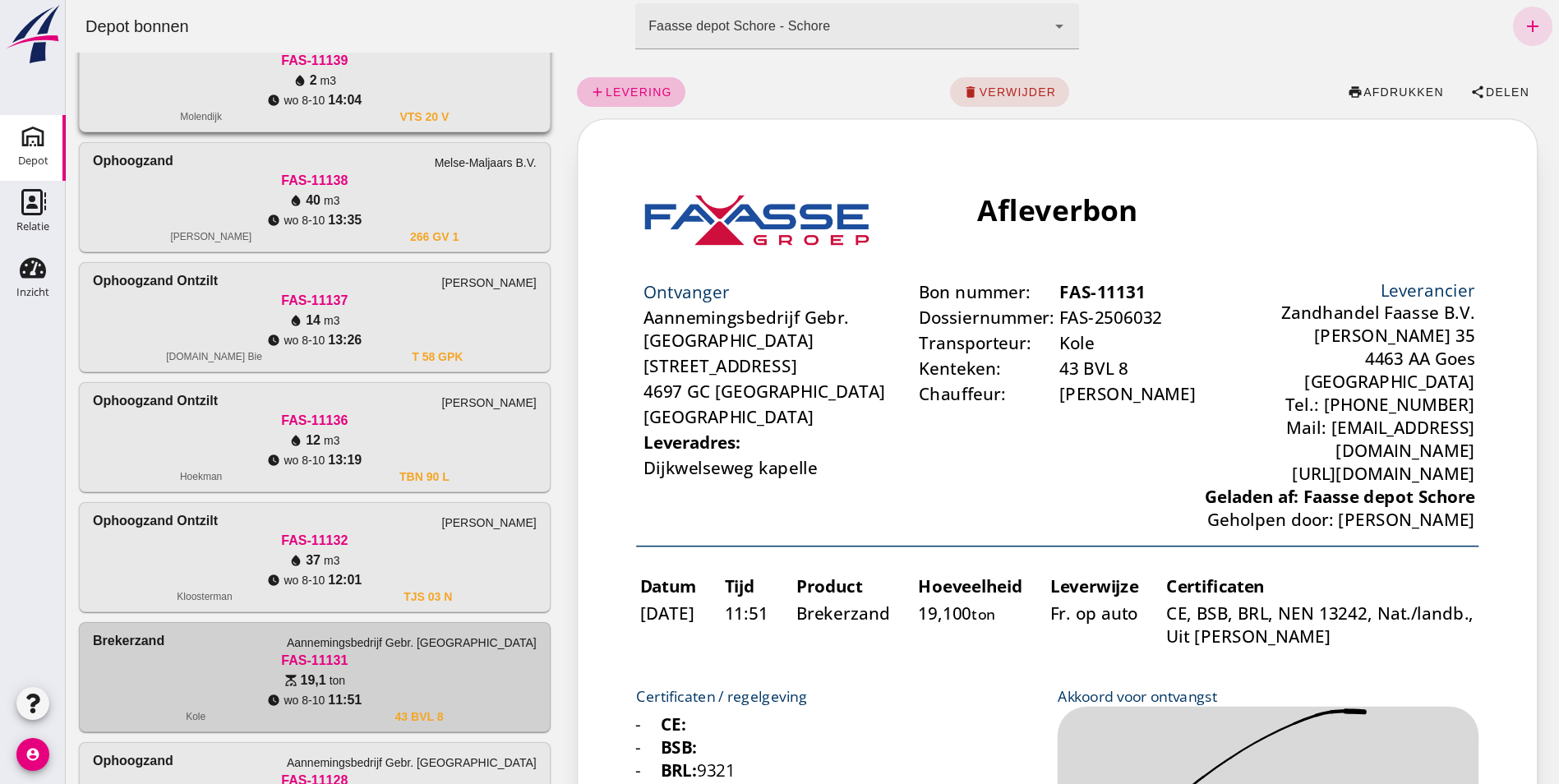
click at [350, 98] on span "14:04" at bounding box center [344, 99] width 33 height 19
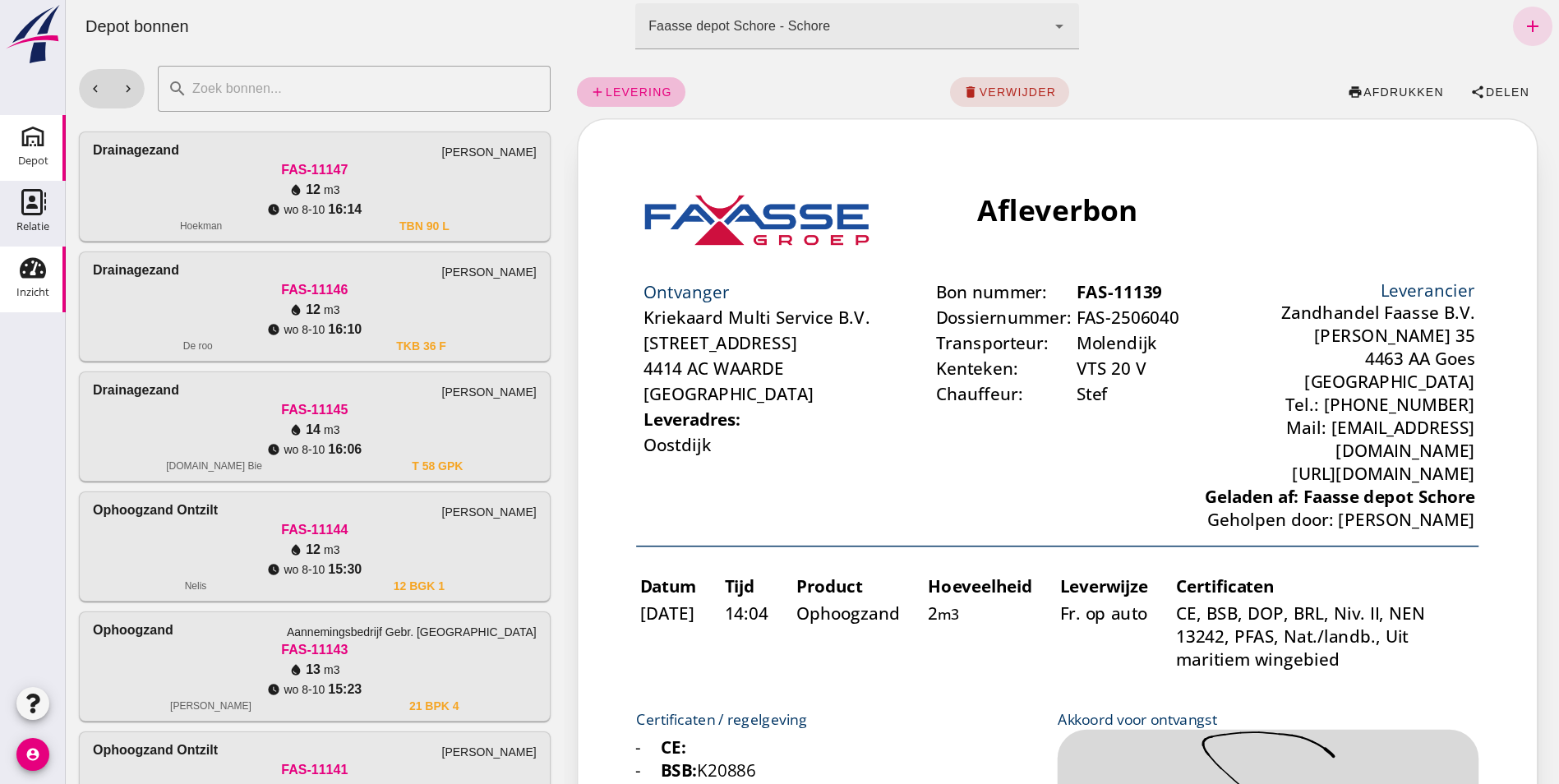
click at [27, 269] on use at bounding box center [32, 268] width 26 height 20
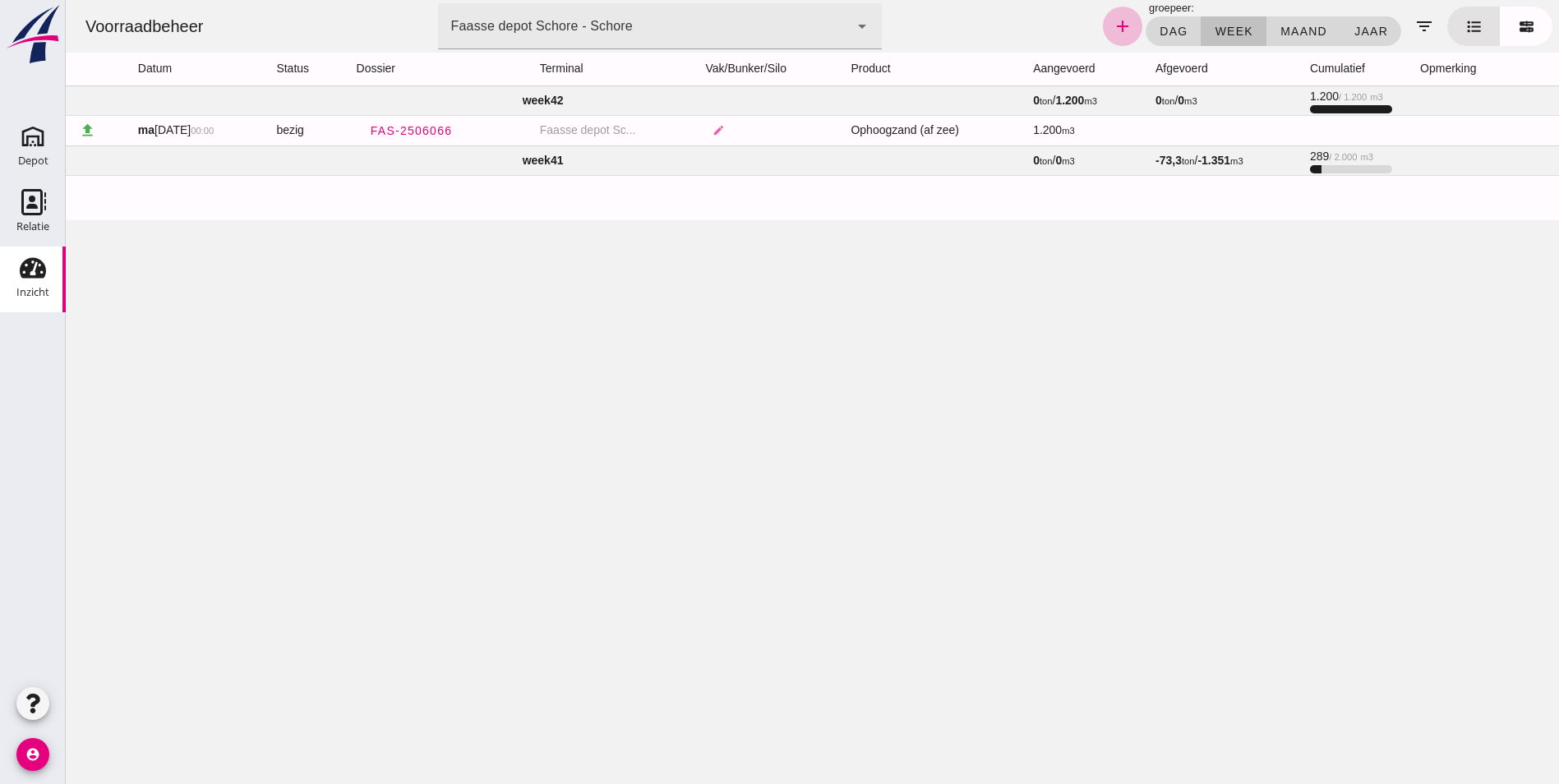
click at [548, 161] on td "week 41" at bounding box center [543, 161] width 954 height 30
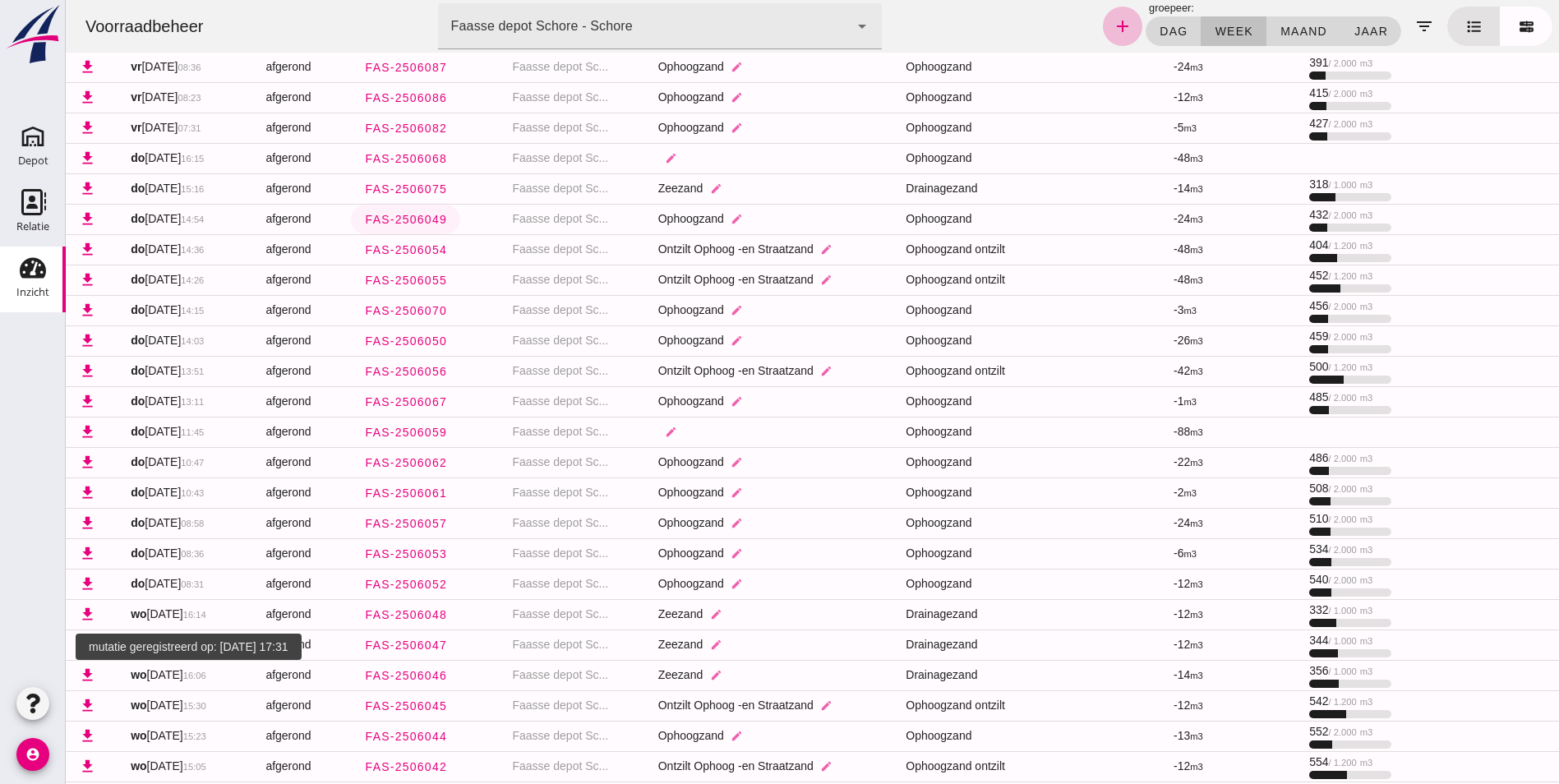
scroll to position [411, 0]
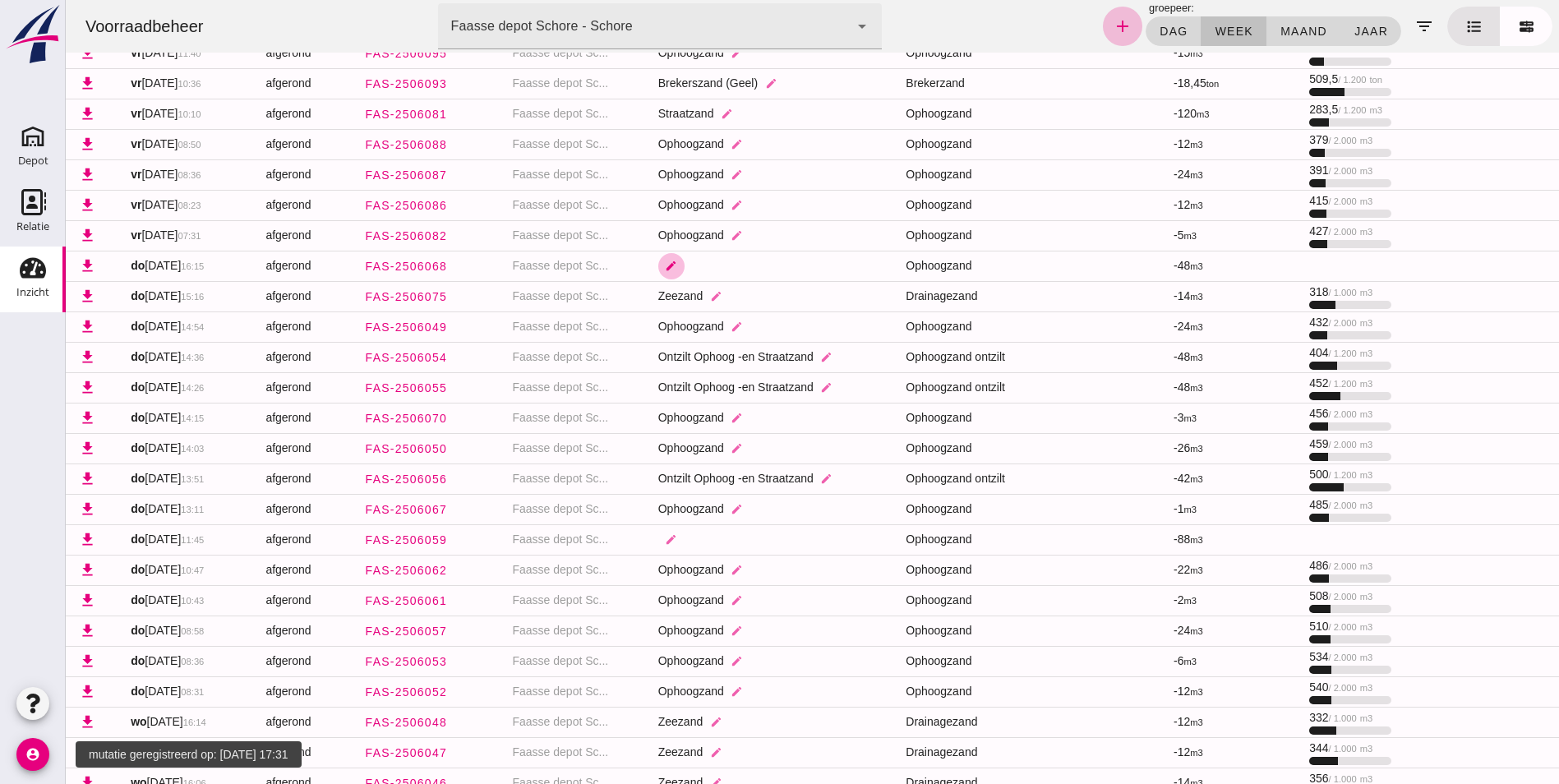
click at [664, 266] on icon "edit" at bounding box center [670, 265] width 12 height 12
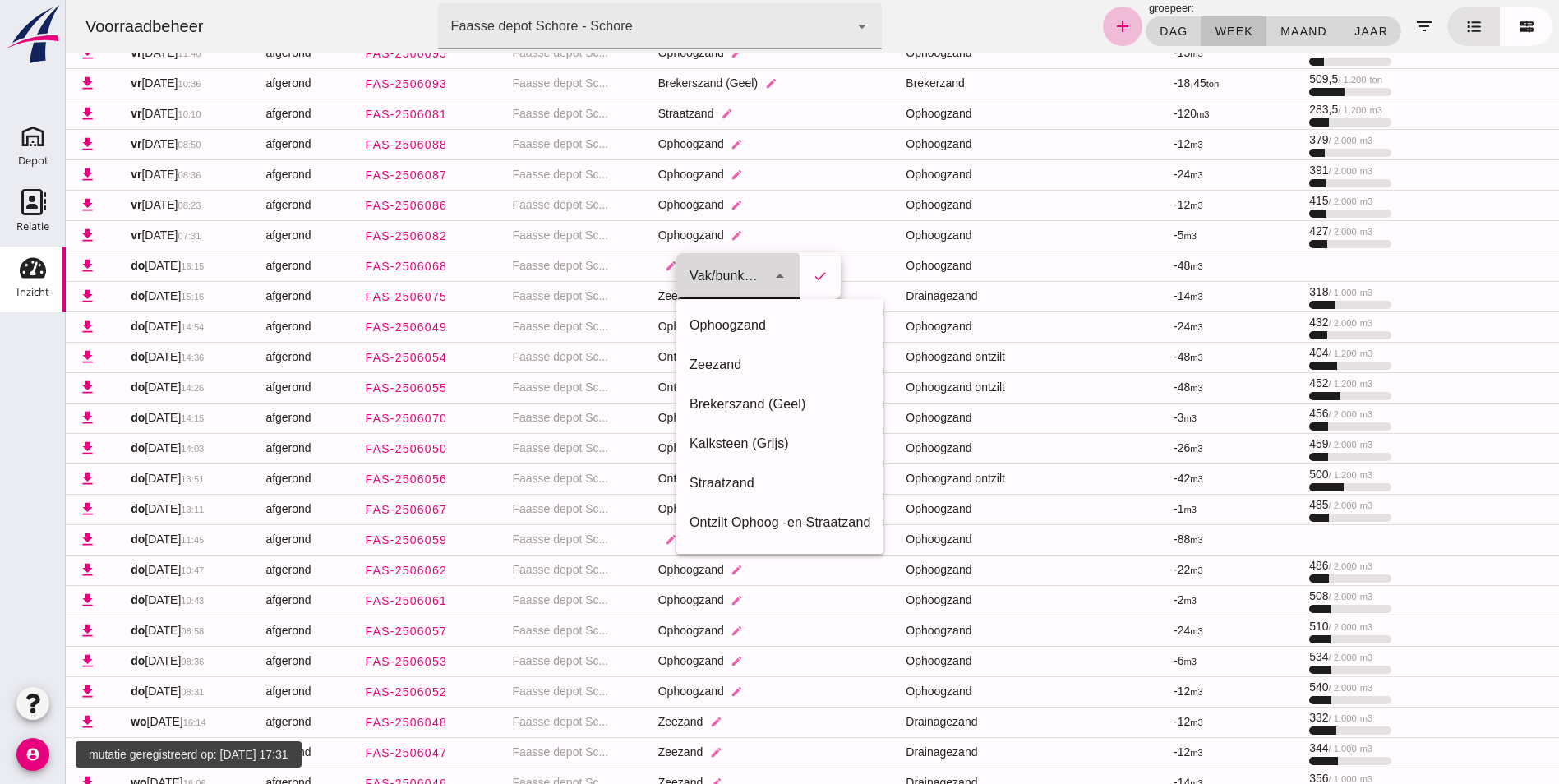
click at [783, 272] on icon "arrow_drop_down" at bounding box center [780, 276] width 19 height 19
click at [720, 480] on div "Straatzand" at bounding box center [780, 482] width 181 height 19
type input "283"
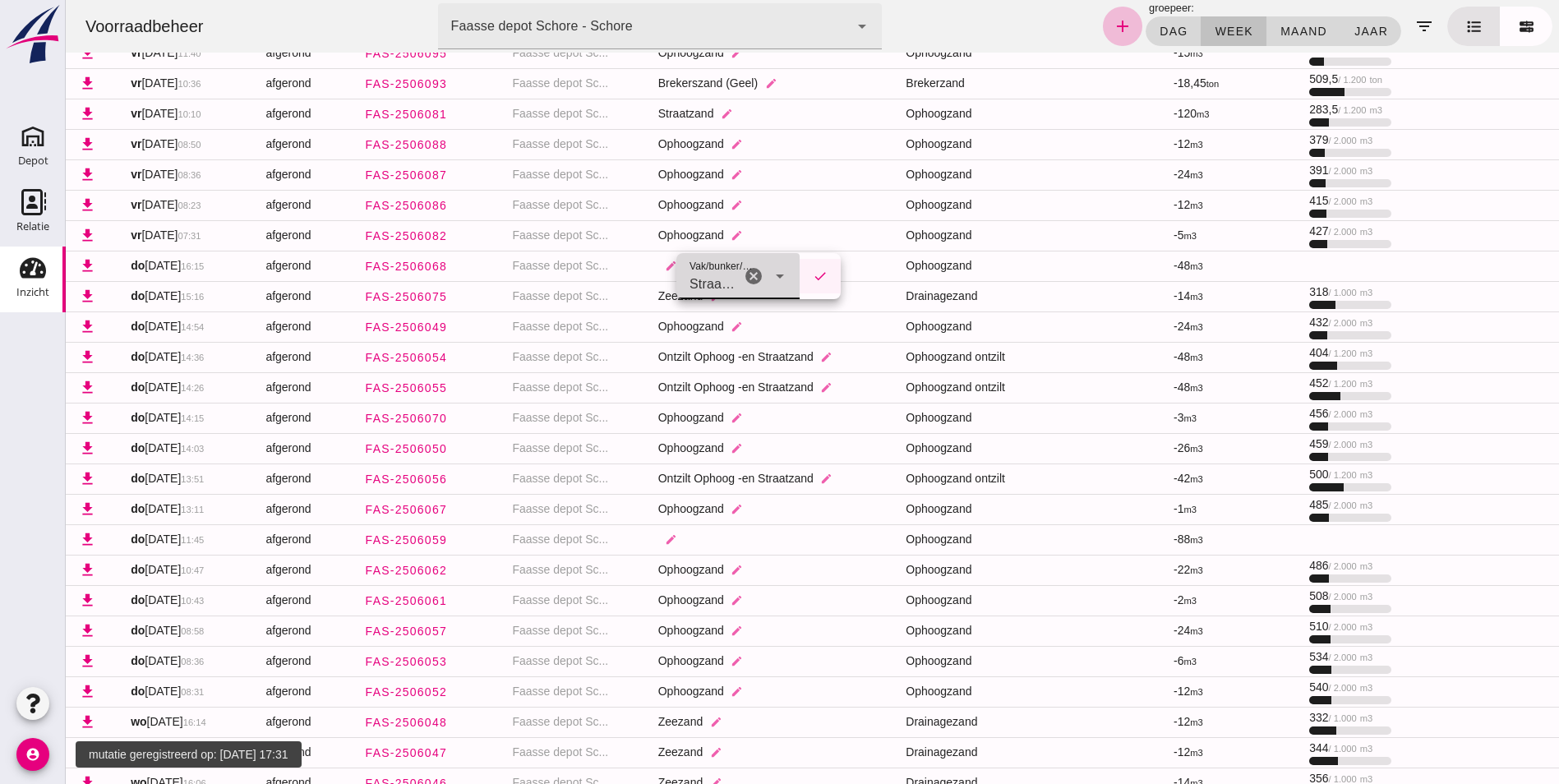
click at [818, 280] on icon "check" at bounding box center [820, 276] width 15 height 15
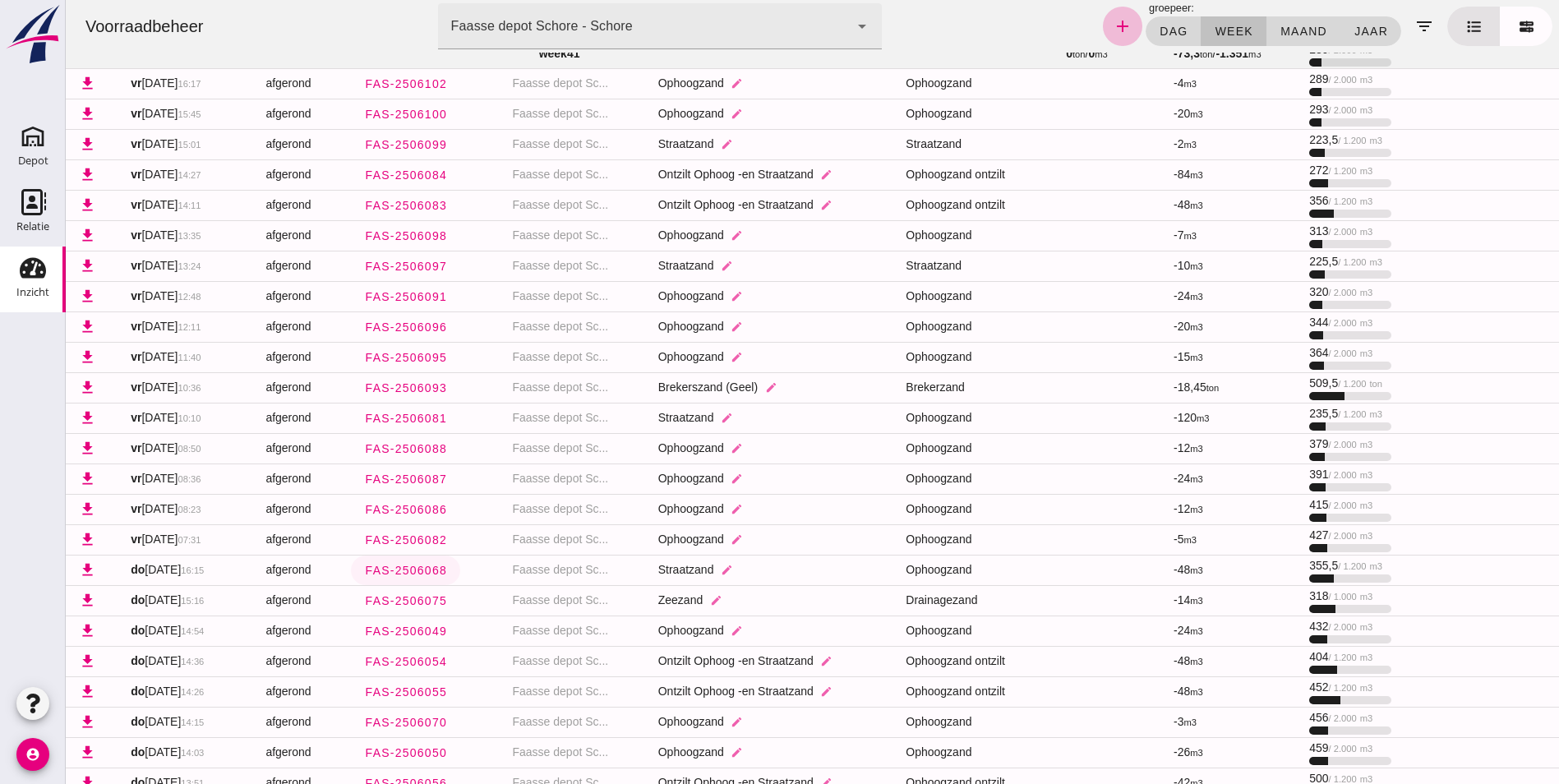
scroll to position [83, 0]
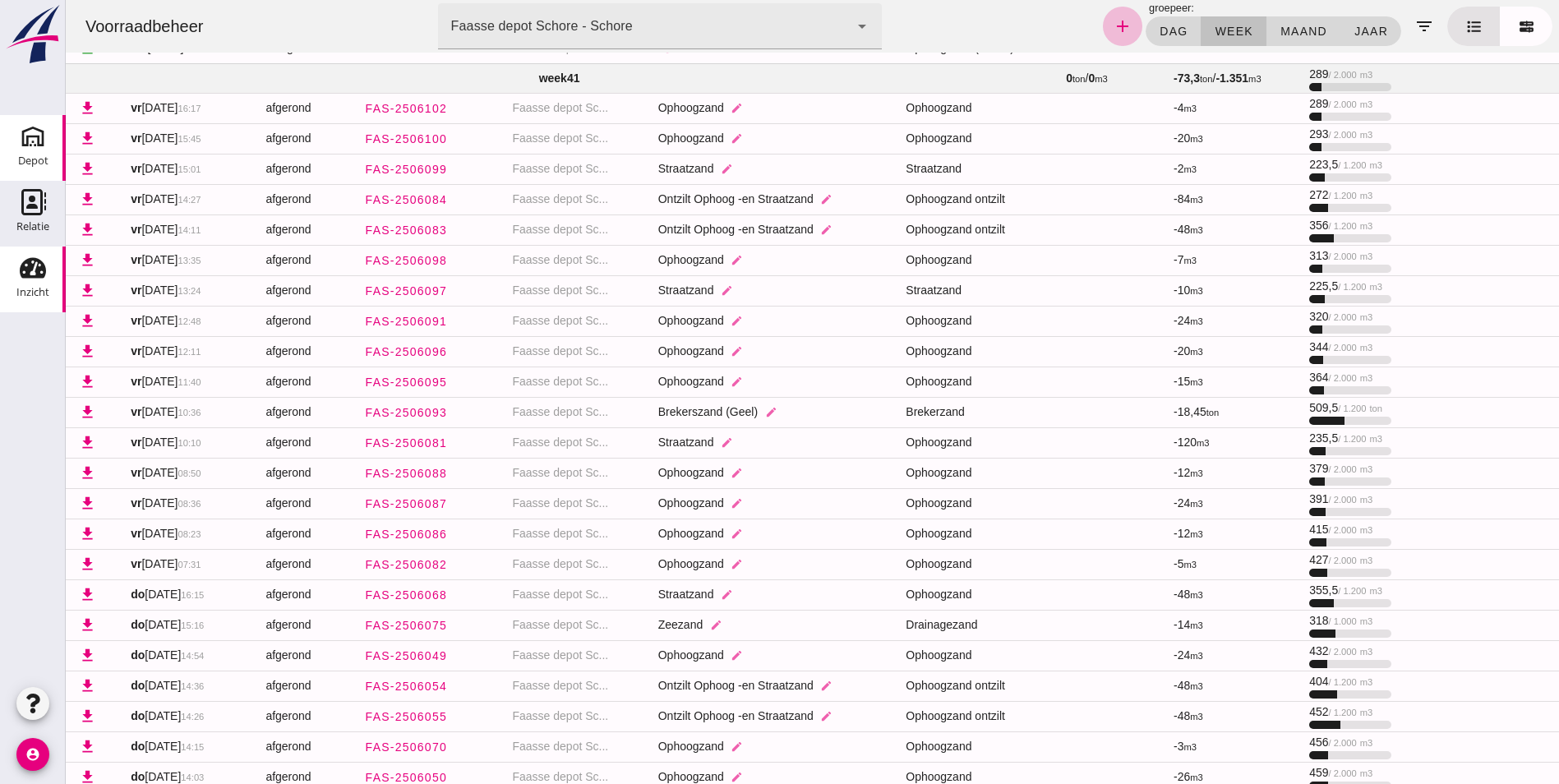
click at [38, 153] on div "Depot" at bounding box center [32, 161] width 31 height 23
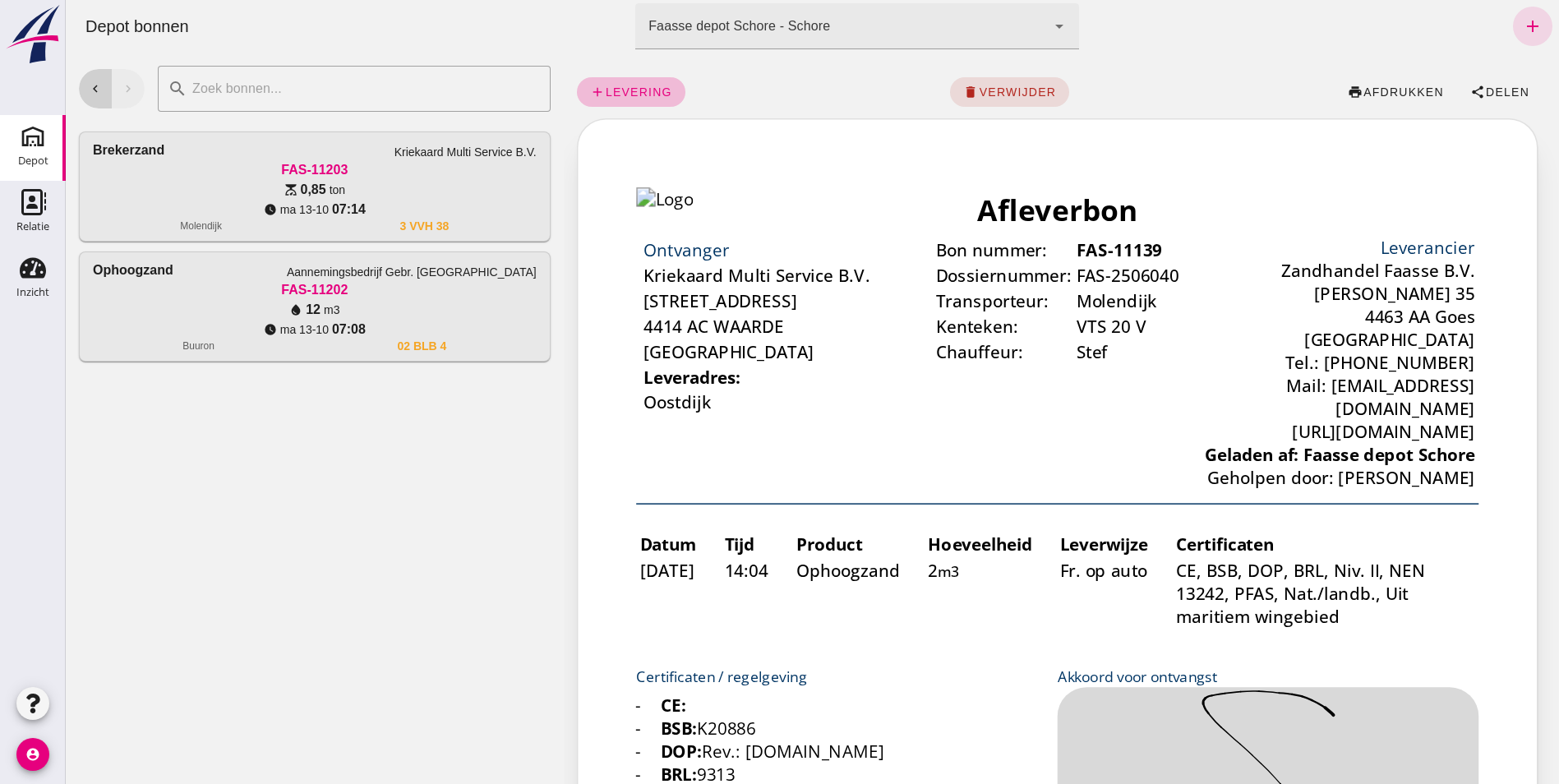
click at [95, 88] on icon "chevron_left" at bounding box center [96, 89] width 15 height 15
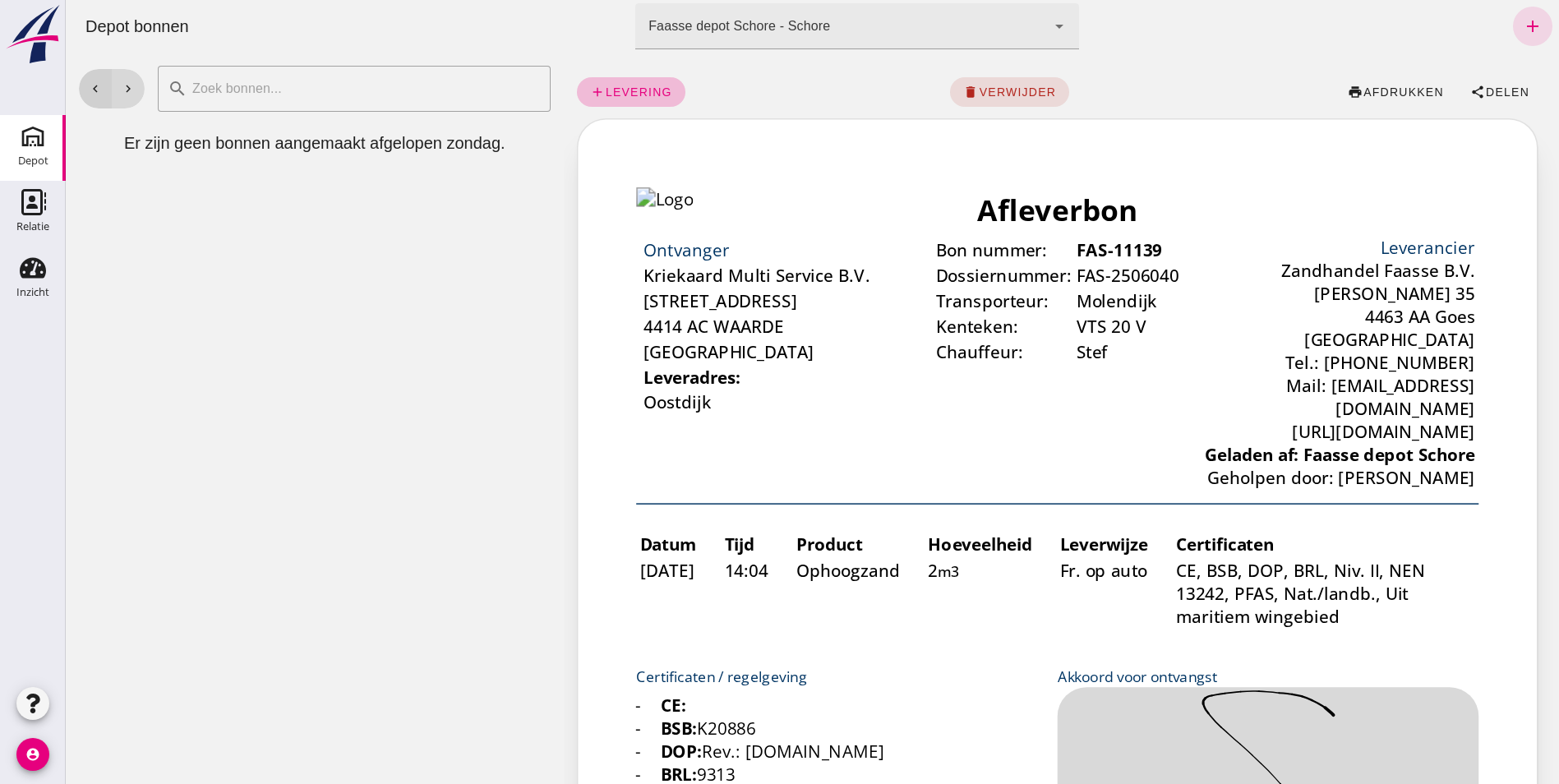
click at [95, 88] on icon "chevron_left" at bounding box center [96, 89] width 15 height 15
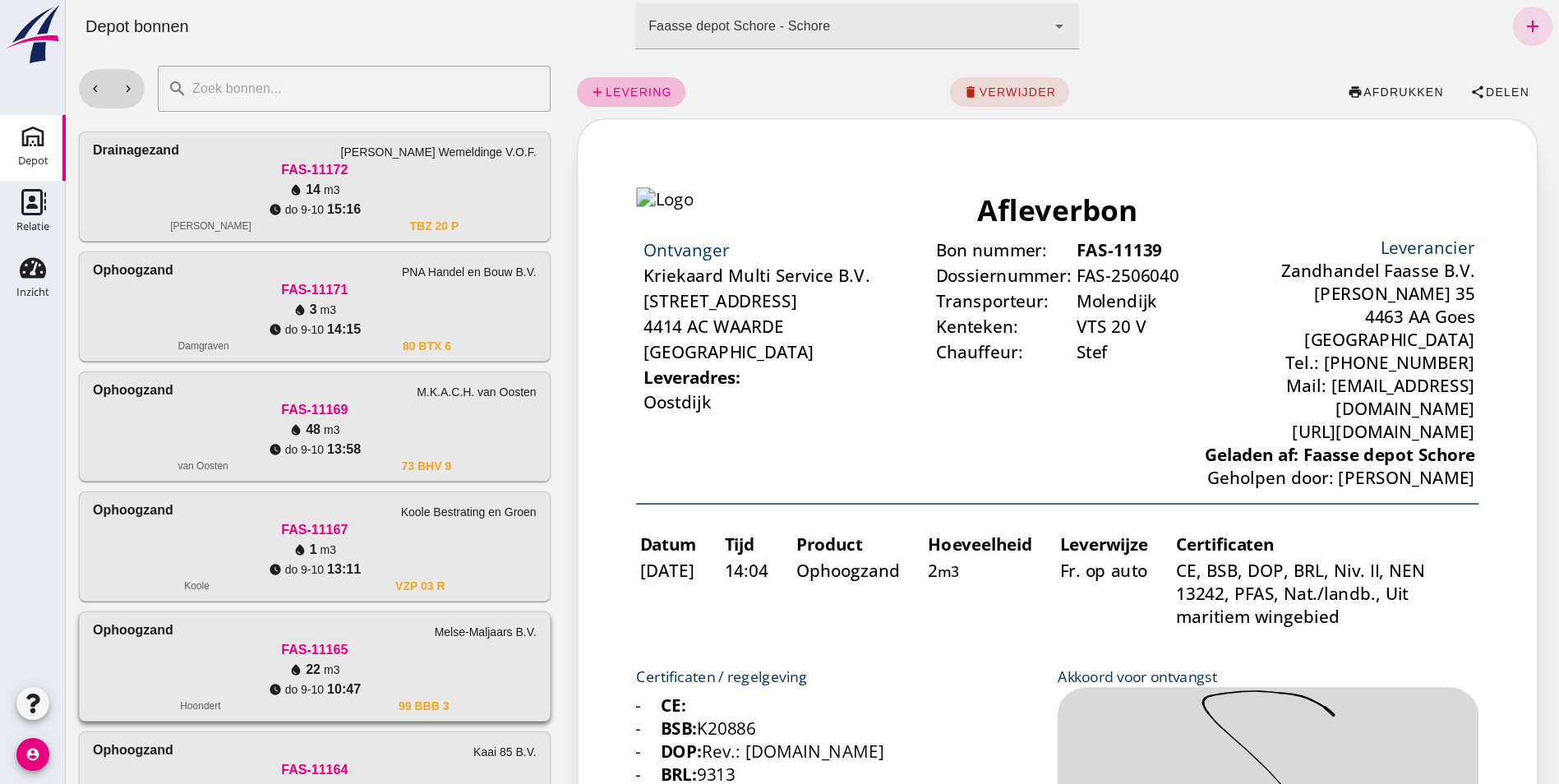
click at [212, 653] on div "FAS-11165" at bounding box center [315, 649] width 444 height 19
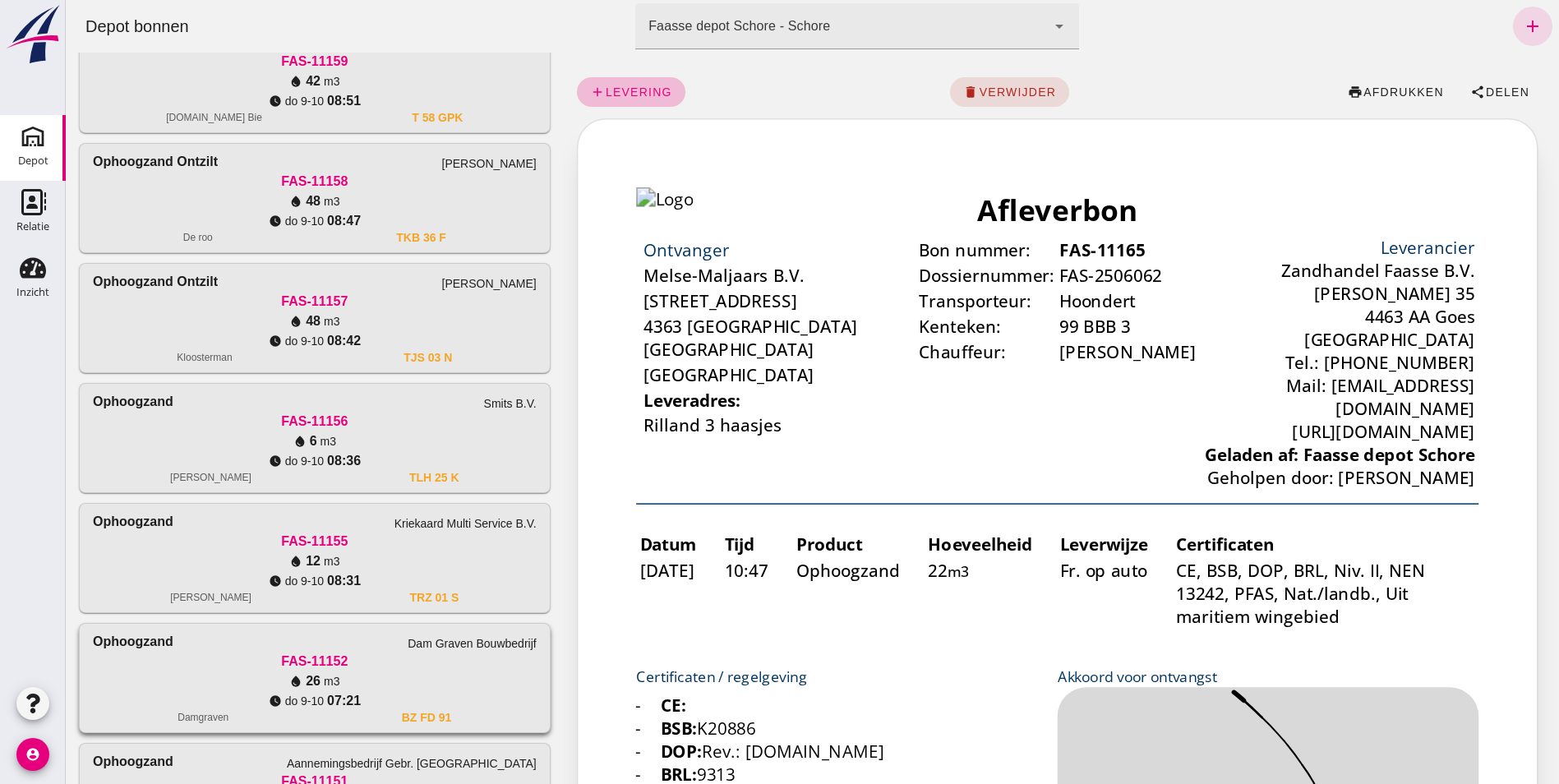
scroll to position [1184, 0]
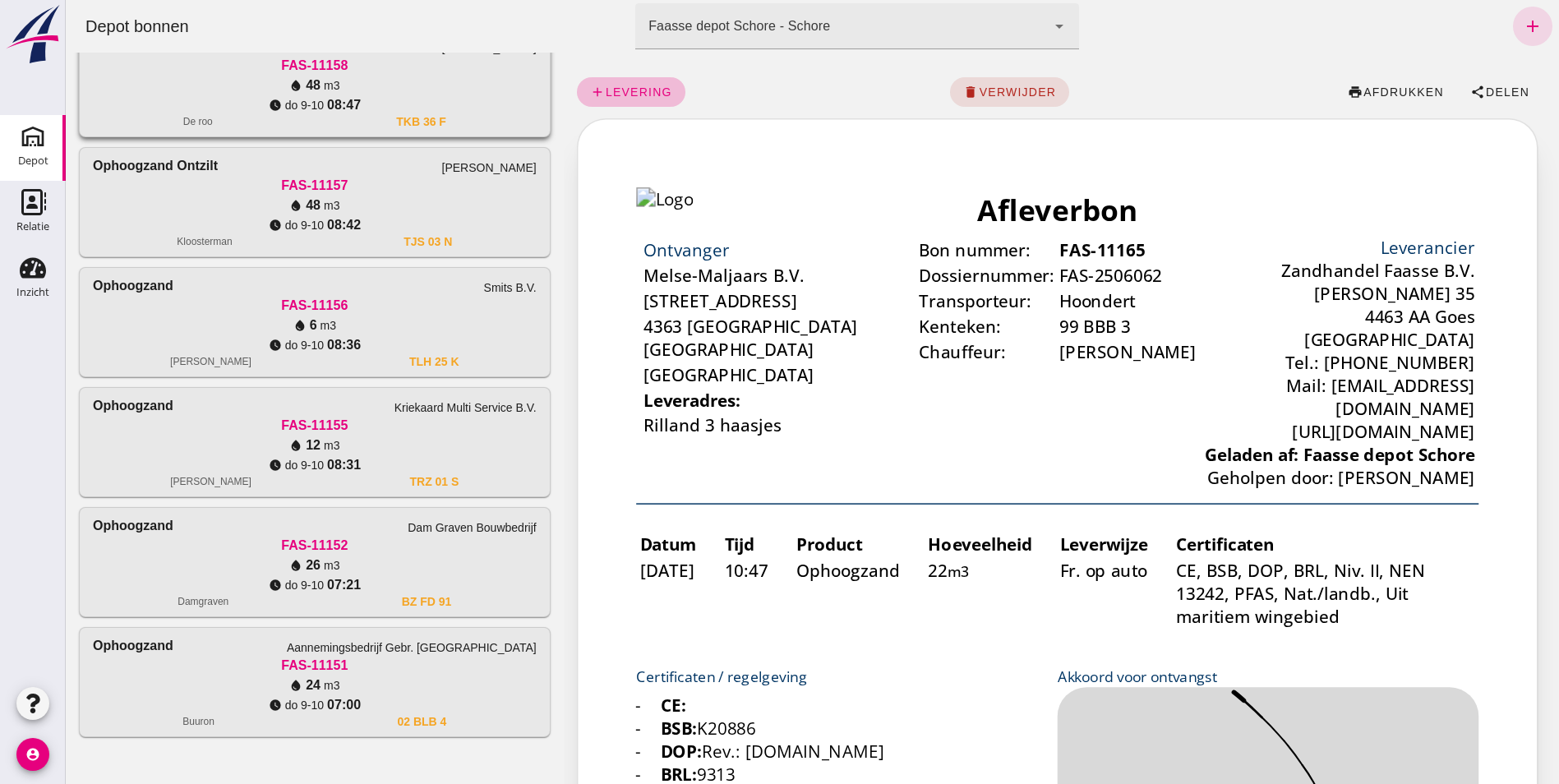
click at [226, 101] on div "watch_later [DATE] 08:47" at bounding box center [315, 105] width 444 height 19
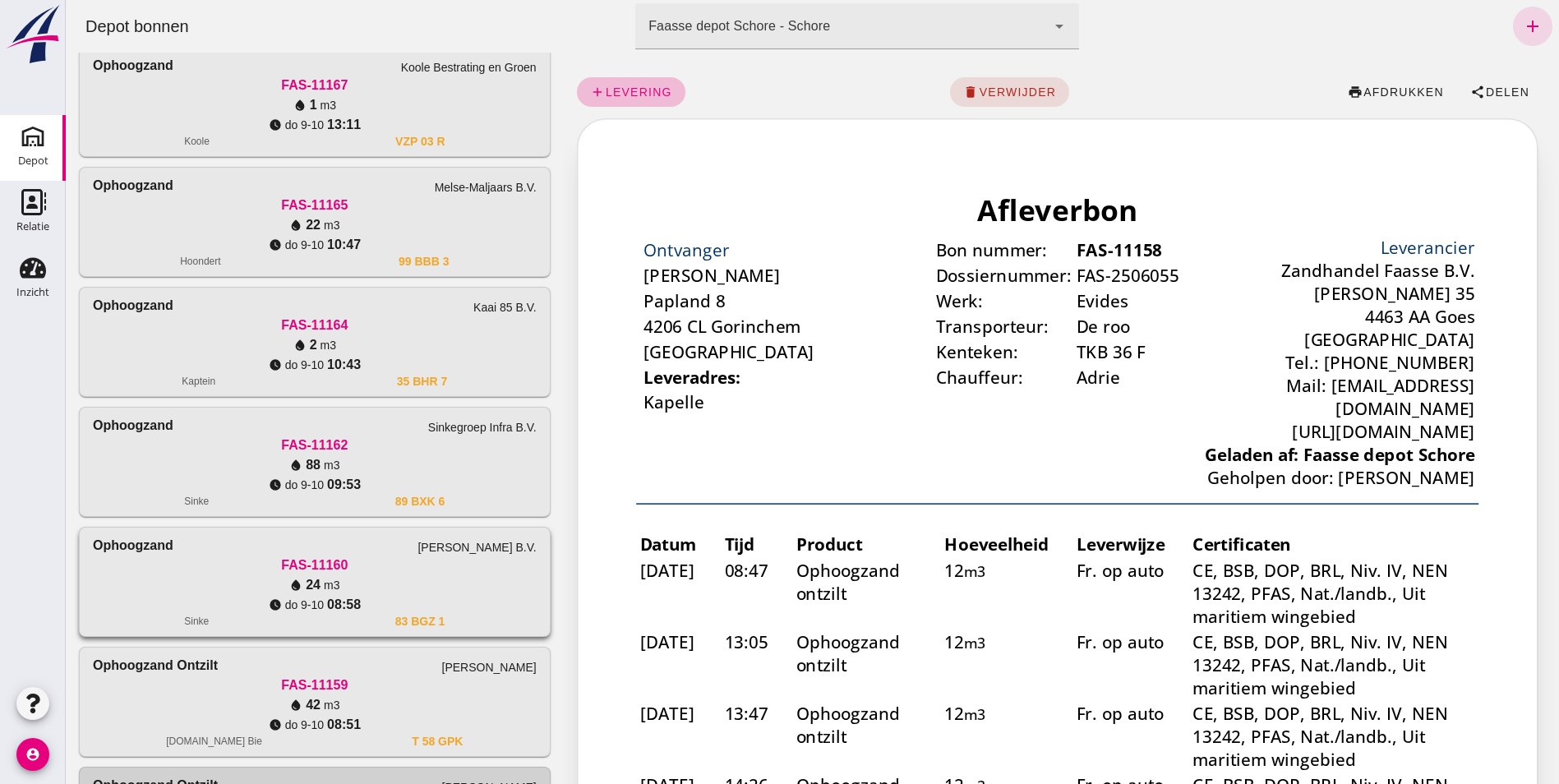
scroll to position [0, 0]
click at [241, 90] on div "FAS-11167" at bounding box center [315, 84] width 444 height 19
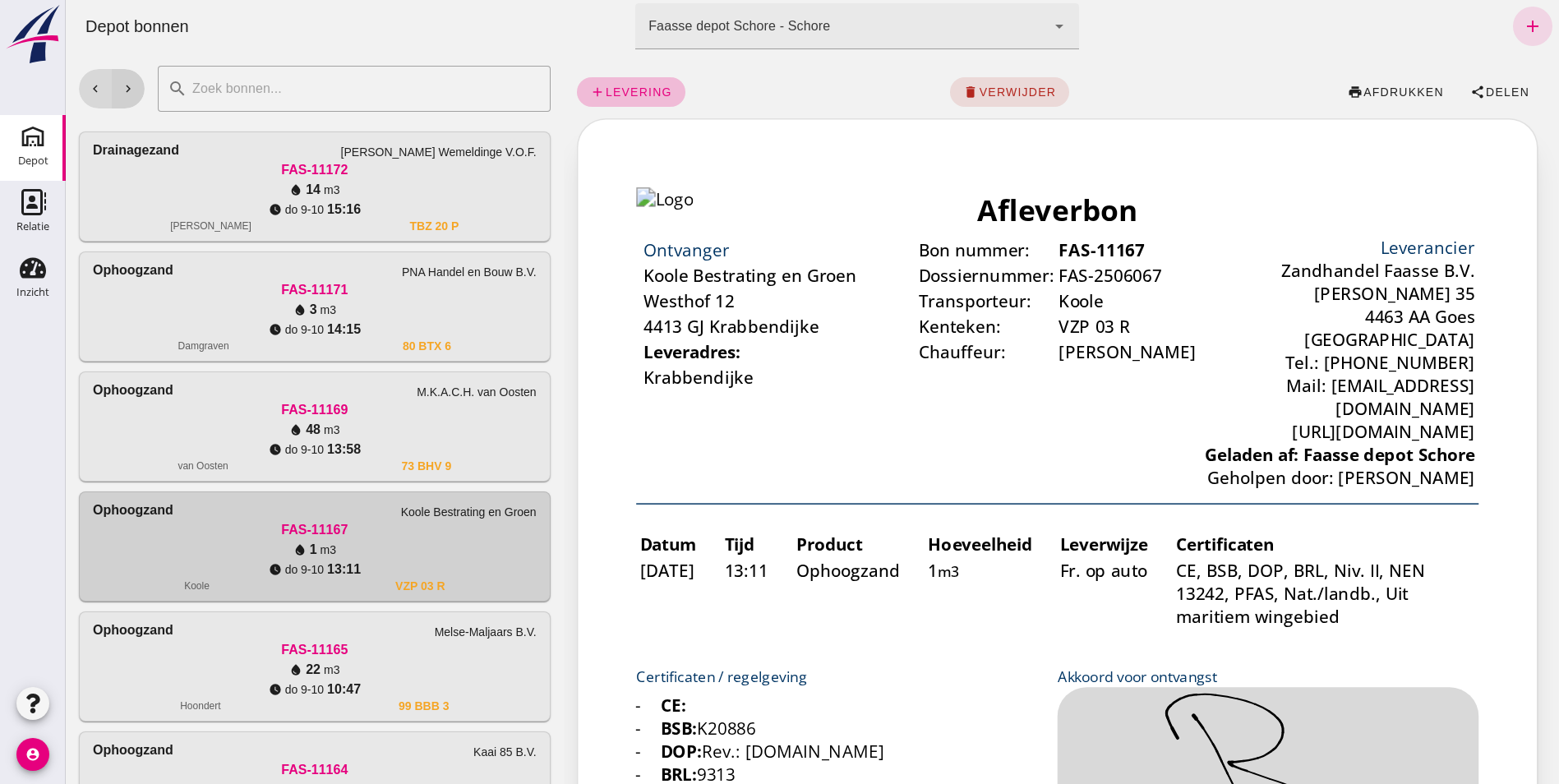
click at [127, 94] on icon "chevron_right" at bounding box center [128, 89] width 15 height 15
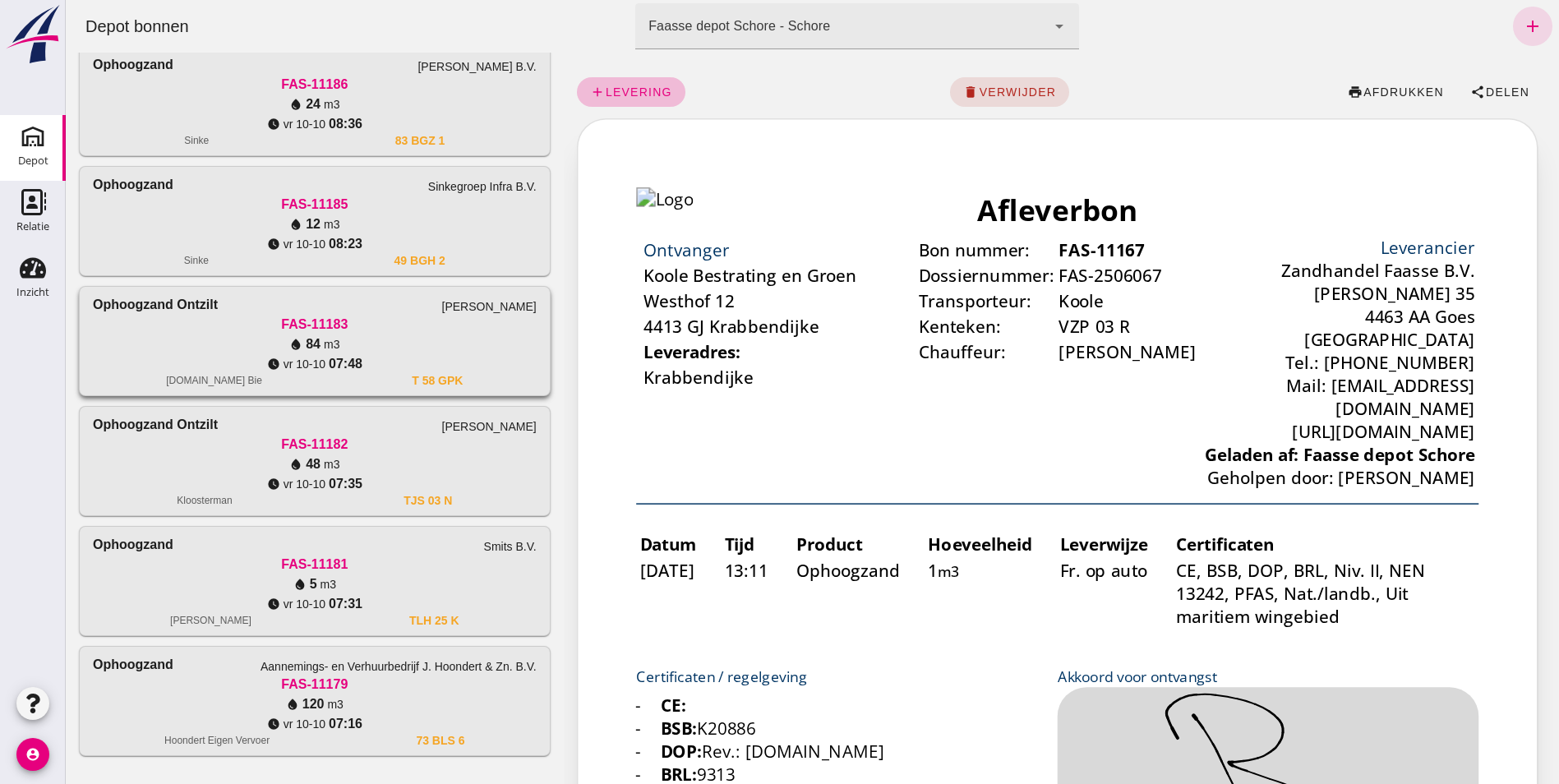
scroll to position [1304, 0]
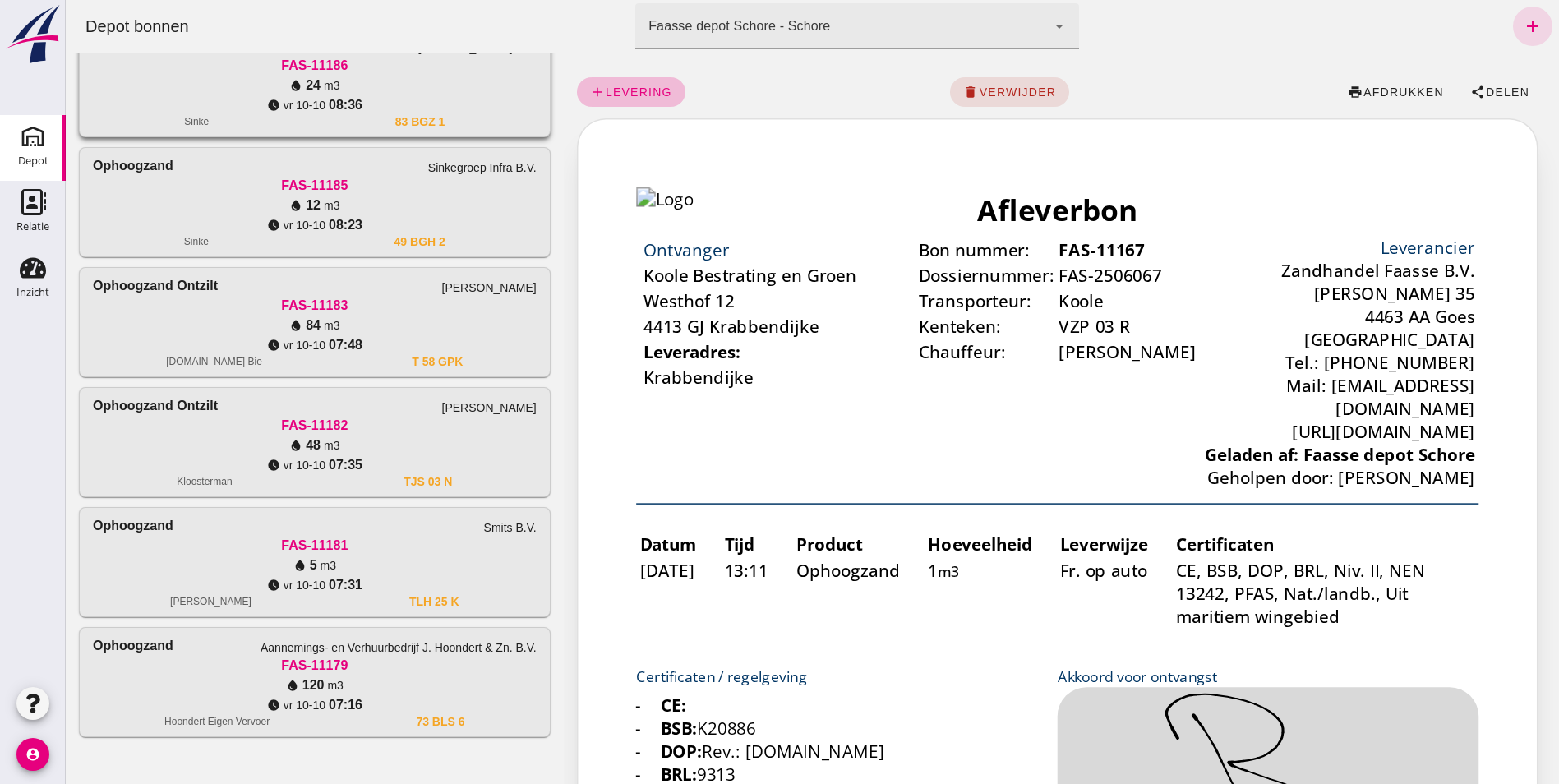
click at [152, 71] on div "FAS-11186" at bounding box center [315, 65] width 444 height 19
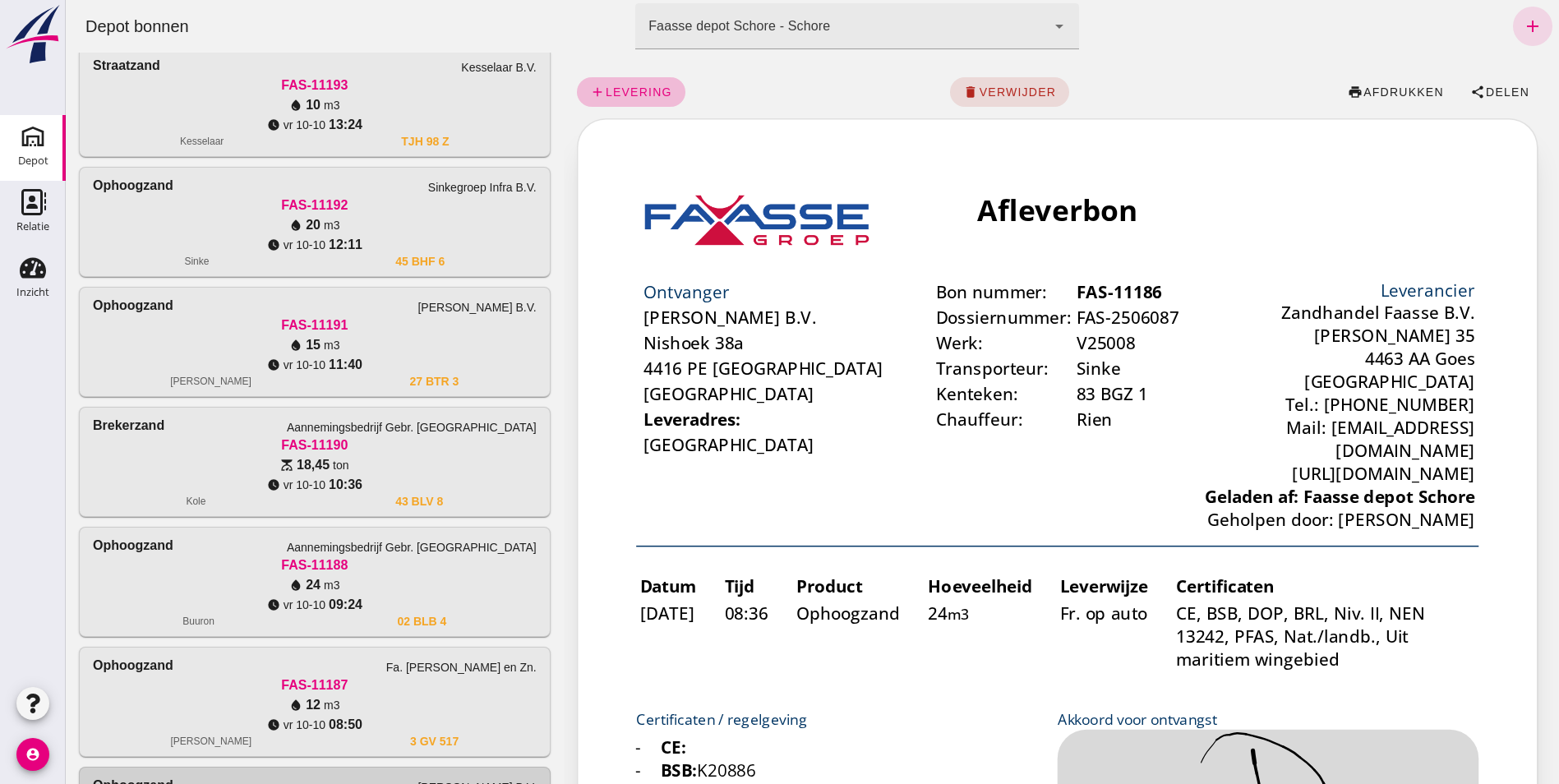
scroll to position [0, 0]
click at [225, 102] on div "water_drop 10 m3" at bounding box center [315, 105] width 444 height 19
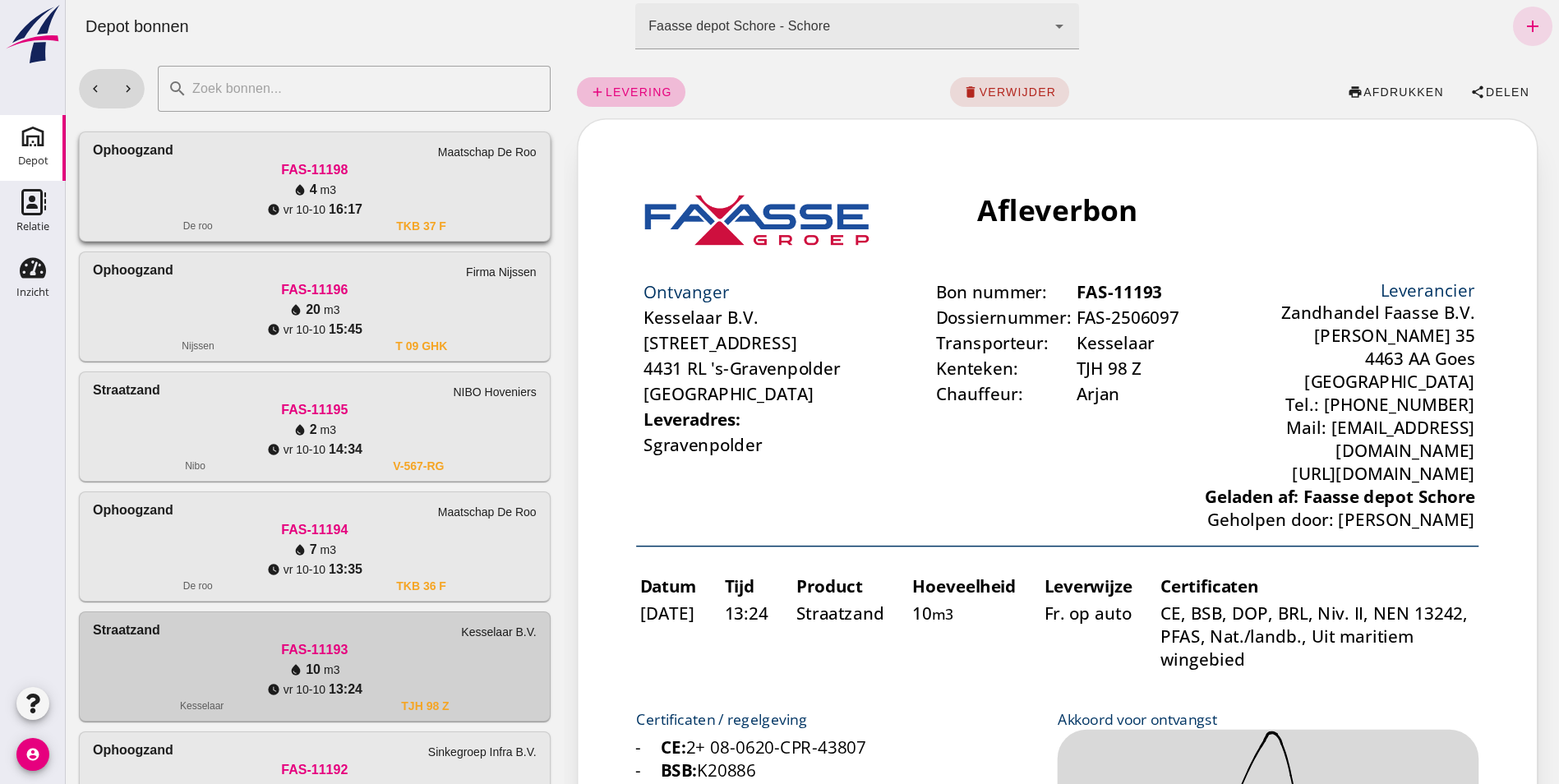
click at [79, 611] on link "Straatzand Kesselaar B.V. FAS-11193 water_drop 10 m3 watch_later [DATE] 13:24 K…" at bounding box center [315, 666] width 471 height 110
